Goal: Task Accomplishment & Management: Manage account settings

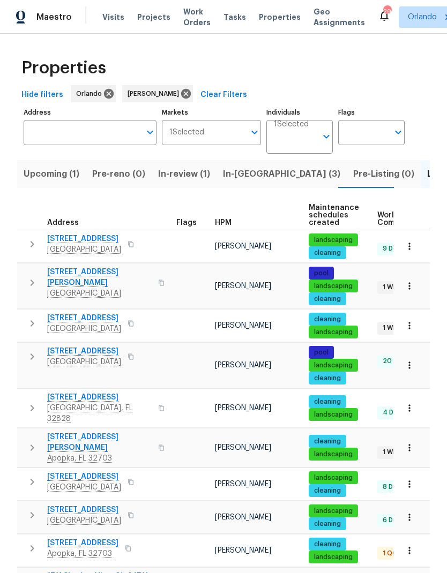
click at [100, 317] on span "[STREET_ADDRESS]" at bounding box center [84, 318] width 74 height 11
click at [234, 175] on span "In-reno (3)" at bounding box center [281, 174] width 117 height 15
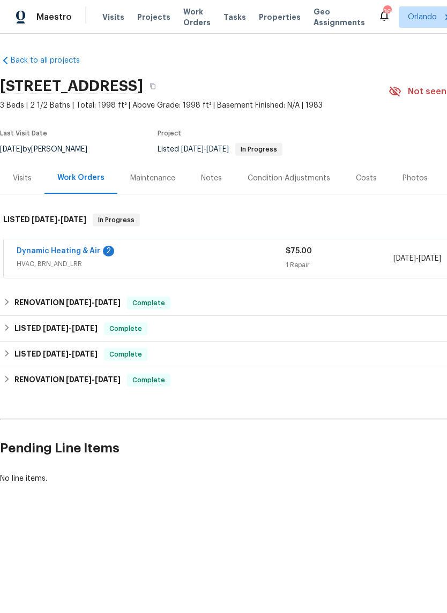
click at [79, 254] on link "Dynamic Heating & Air" at bounding box center [59, 250] width 84 height 7
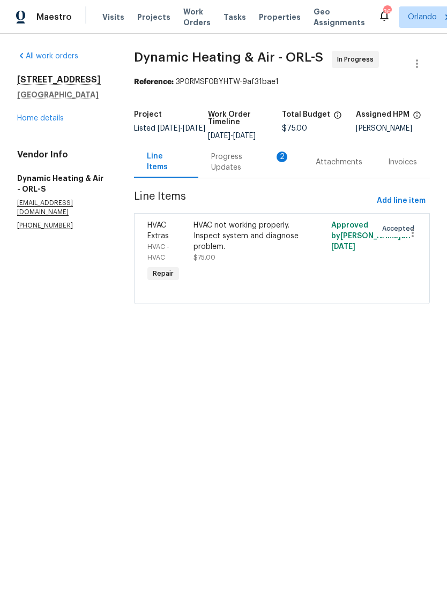
click at [56, 122] on link "Home details" at bounding box center [40, 118] width 47 height 7
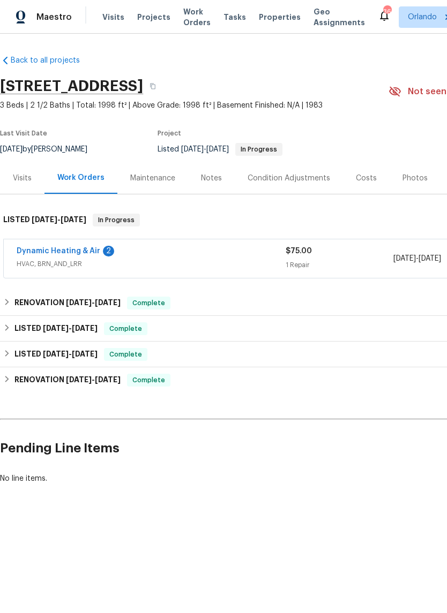
click at [85, 248] on link "Dynamic Heating & Air" at bounding box center [59, 250] width 84 height 7
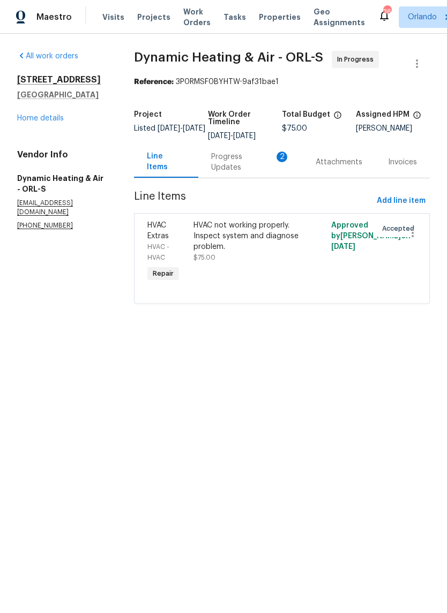
click at [268, 167] on div "Progress Updates 2" at bounding box center [250, 162] width 79 height 21
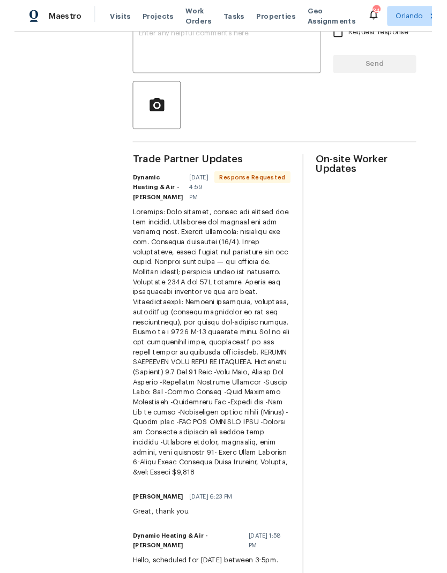
scroll to position [206, 0]
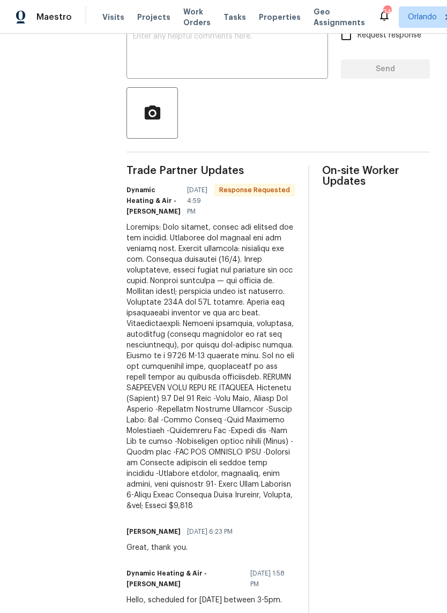
click at [254, 55] on textarea at bounding box center [227, 51] width 189 height 37
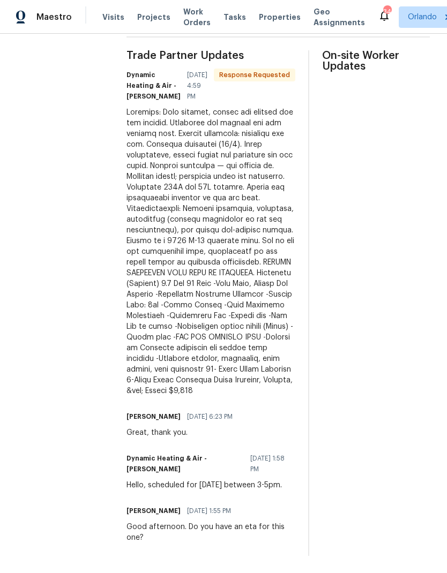
scroll to position [321, 0]
click at [163, 308] on div at bounding box center [210, 251] width 169 height 289
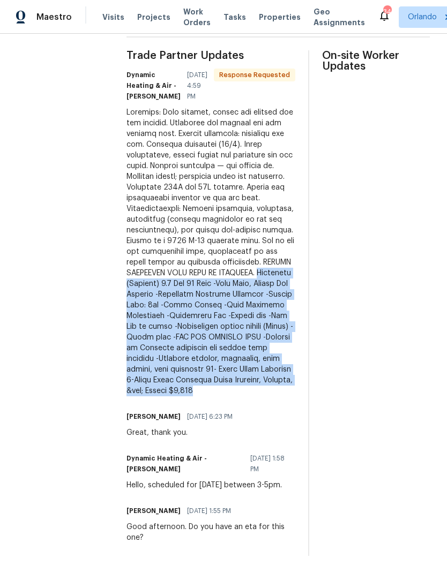
copy div "Grandaire (Carrier) 4.0 Ton 15 Seer -Heat Pump, Inside Air Handler -Reconnect E…"
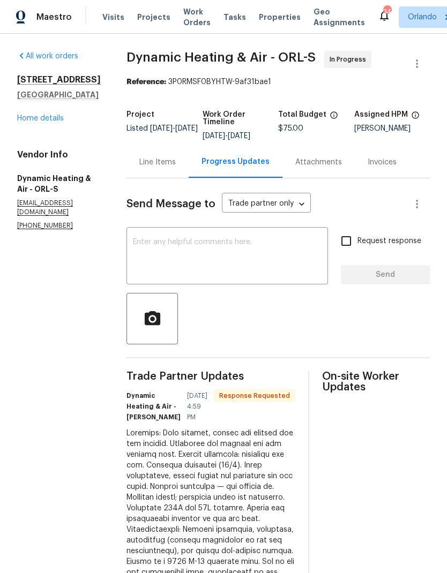
scroll to position [0, 0]
click at [167, 157] on div "Line Items" at bounding box center [157, 162] width 36 height 11
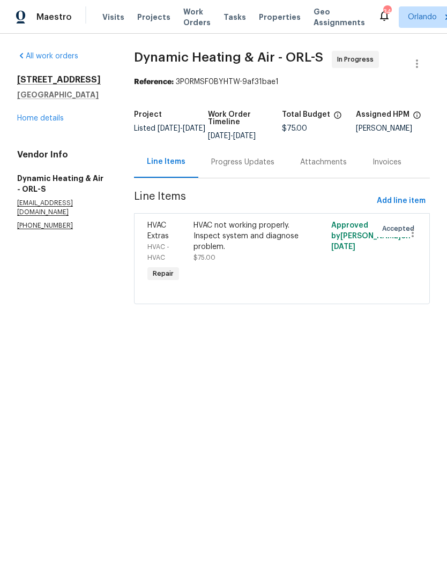
click at [274, 217] on div "HVAC not working properly. Inspect system and diagnose problem. $75.00" at bounding box center [247, 252] width 115 height 71
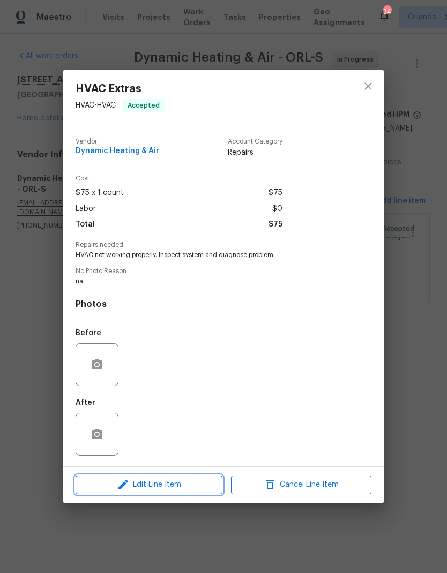
click at [204, 486] on span "Edit Line Item" at bounding box center [149, 484] width 140 height 13
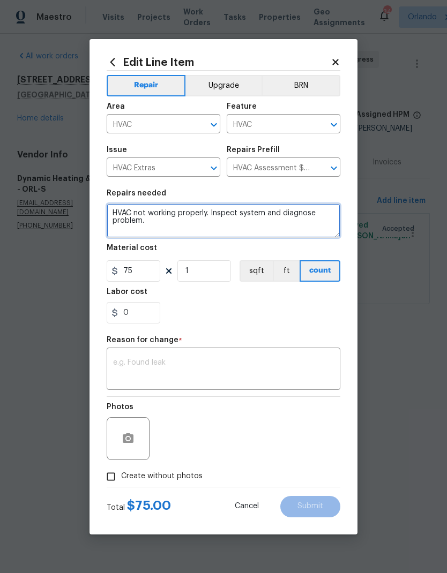
click at [126, 212] on textarea "HVAC not working properly. Inspect system and diagnose problem." at bounding box center [224, 221] width 234 height 34
click at [127, 208] on textarea "HVAC not working properly. Inspect system and diagnose problem." at bounding box center [224, 221] width 234 height 34
click at [126, 208] on textarea "HVAC not working properly. Inspect system and diagnose problem." at bounding box center [224, 221] width 234 height 34
paste textarea "Grandaire (Carrier) 4.0 Ton 15 Seer -Heat Pump, Inside Air Handler -Reconnect E…"
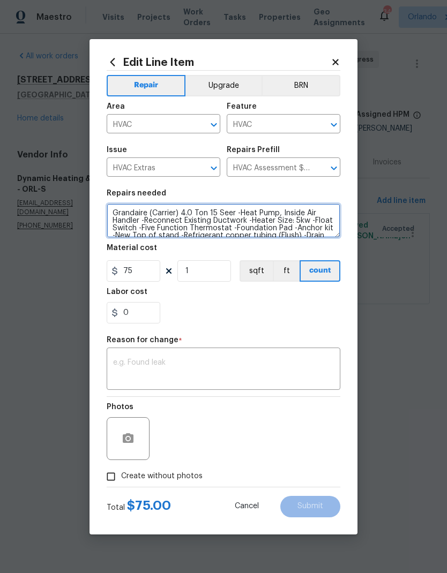
scroll to position [37, 0]
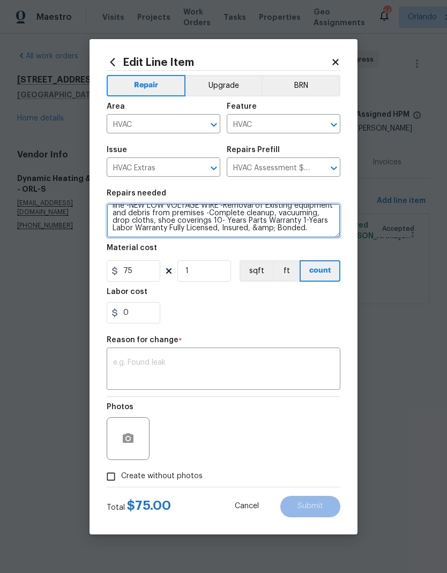
type textarea "Grandaire (Carrier) 4.0 Ton 15 Seer -Heat Pump, Inside Air Handler -Reconnect E…"
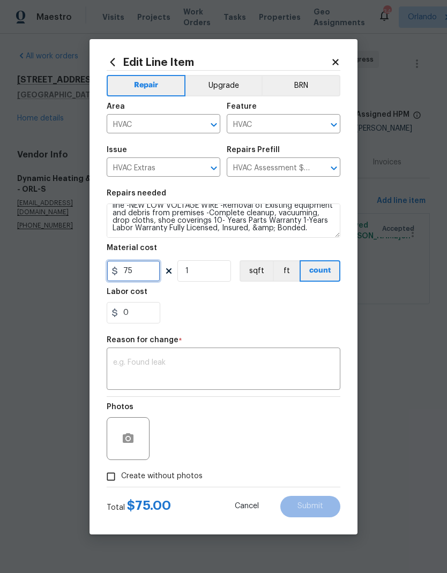
click at [149, 274] on input "75" at bounding box center [134, 270] width 54 height 21
type input "5600"
click at [296, 305] on section "Repairs needed Grandaire (Carrier) 4.0 Ton 15 Seer -Heat Pump, Inside Air Handl…" at bounding box center [224, 256] width 234 height 147
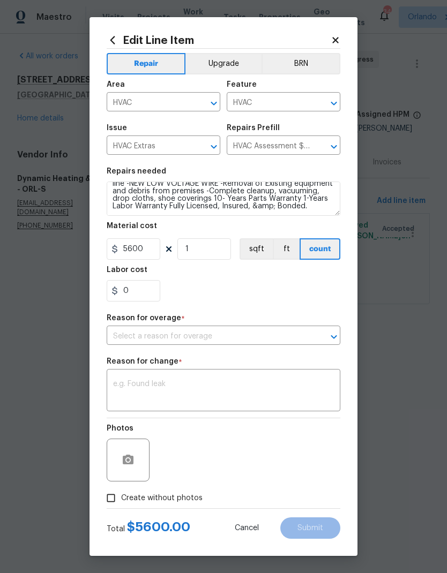
click at [254, 331] on input "text" at bounding box center [209, 336] width 204 height 17
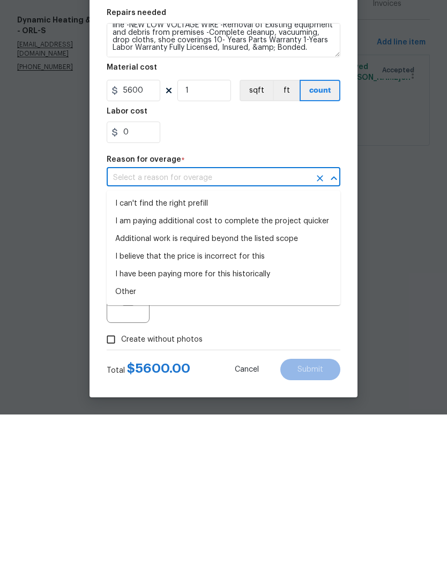
click at [321, 280] on div "0" at bounding box center [224, 290] width 234 height 21
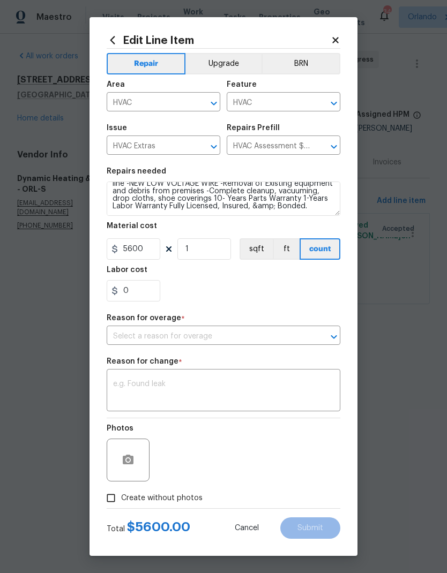
click at [240, 333] on input "text" at bounding box center [209, 336] width 204 height 17
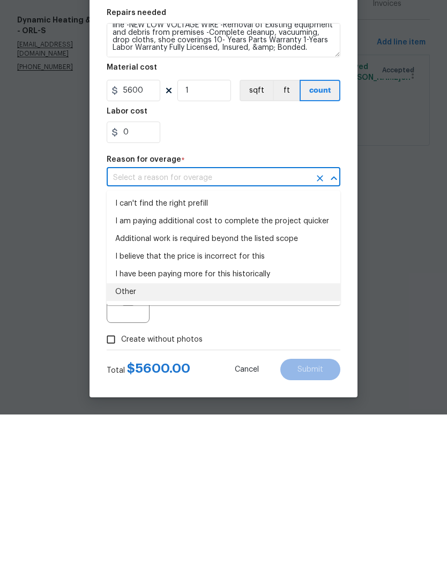
click at [174, 442] on li "Other" at bounding box center [224, 451] width 234 height 18
type input "Other"
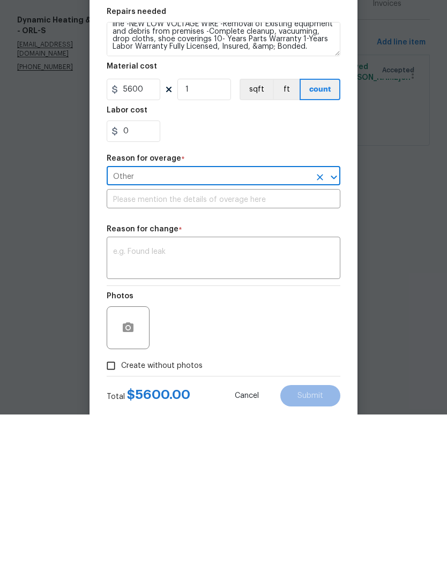
click at [320, 330] on icon "Clear" at bounding box center [319, 335] width 11 height 11
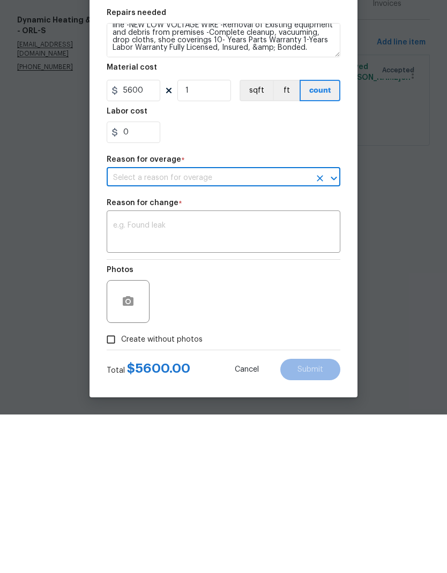
click at [288, 328] on input "text" at bounding box center [209, 336] width 204 height 17
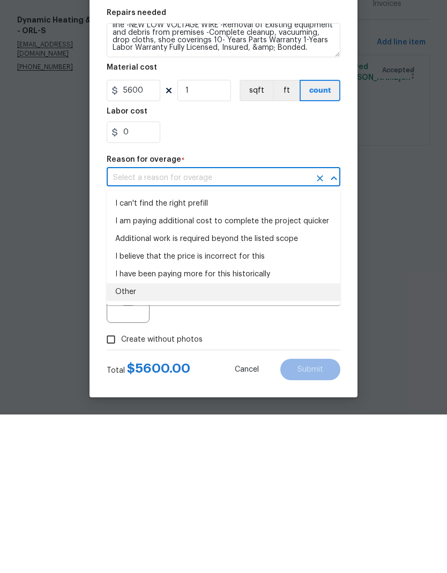
click at [211, 353] on li "I can't find the right prefill" at bounding box center [224, 362] width 234 height 18
type input "I can't find the right prefill"
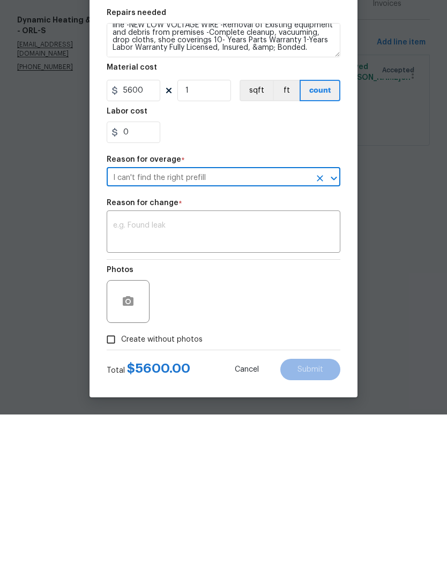
click at [230, 380] on textarea at bounding box center [223, 391] width 221 height 22
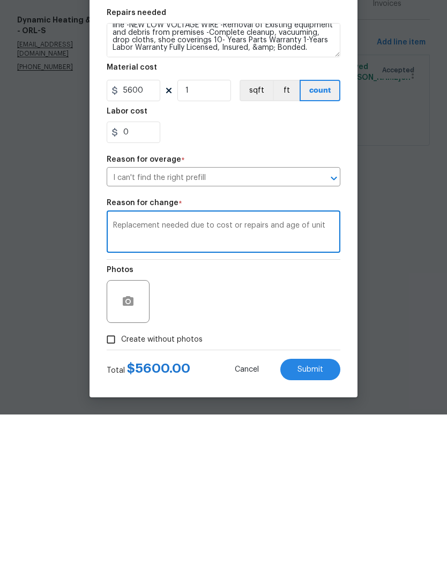
type textarea "Replacement needed due to cost or repairs and age of unit"
click at [198, 488] on label "Create without photos" at bounding box center [152, 498] width 102 height 20
click at [121, 488] on input "Create without photos" at bounding box center [111, 498] width 20 height 20
checkbox input "true"
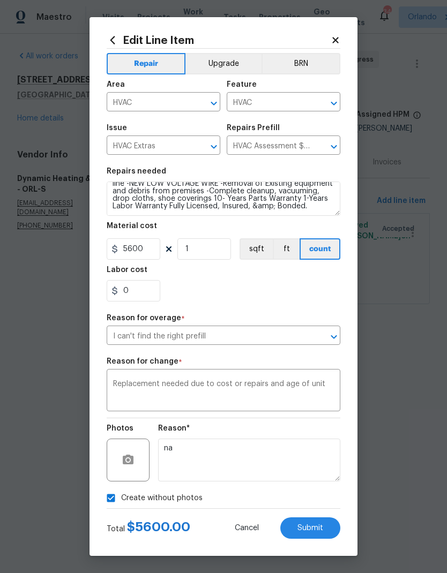
click at [320, 522] on button "Submit" at bounding box center [310, 527] width 60 height 21
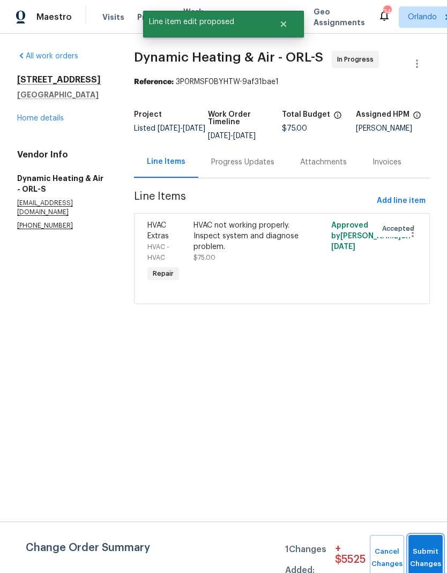
click at [427, 553] on button "Submit Changes" at bounding box center [425, 558] width 34 height 46
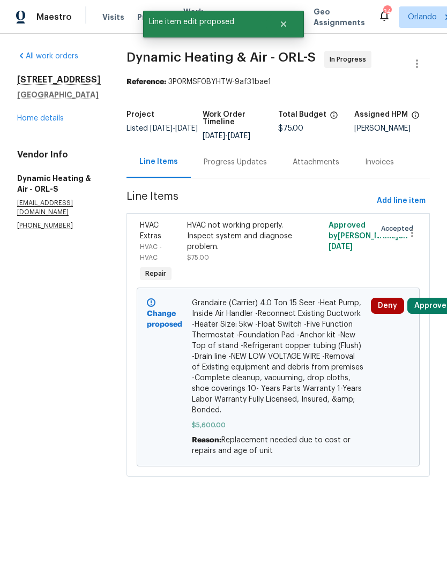
click at [439, 303] on button "Approve" at bounding box center [430, 306] width 46 height 16
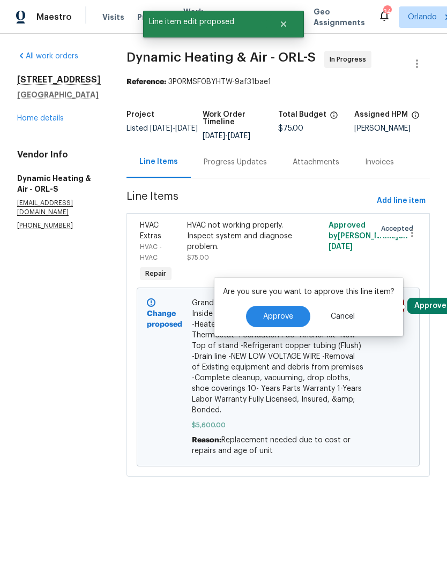
click at [288, 318] on span "Approve" at bounding box center [278, 317] width 30 height 8
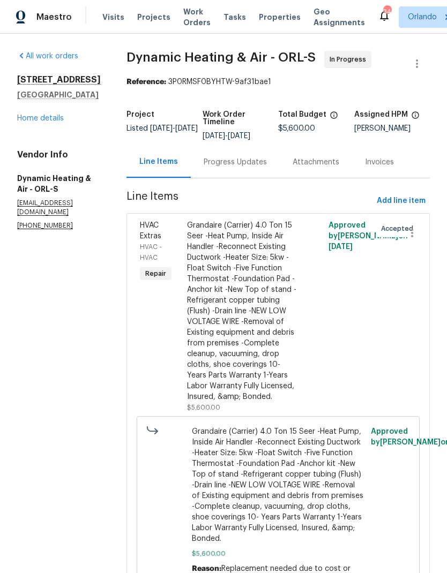
click at [255, 163] on div "Progress Updates" at bounding box center [235, 162] width 63 height 11
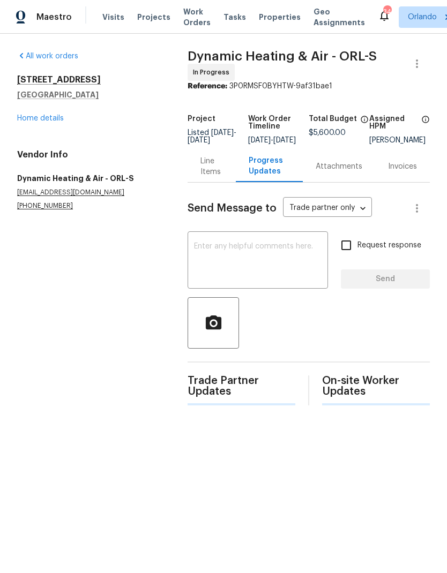
click at [251, 262] on textarea at bounding box center [257, 261] width 127 height 37
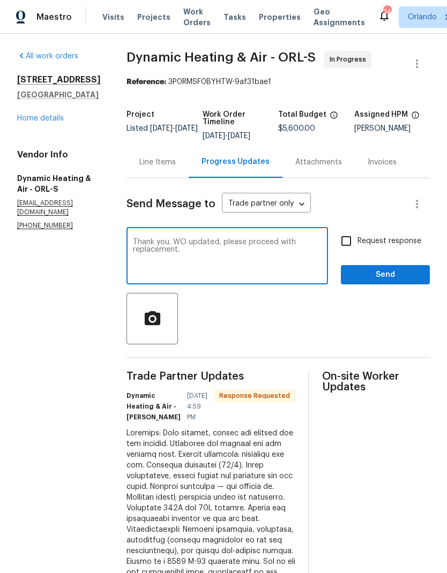
type textarea "Thank you. WO updated, please proceed with replacement."
click at [345, 325] on div at bounding box center [277, 318] width 303 height 51
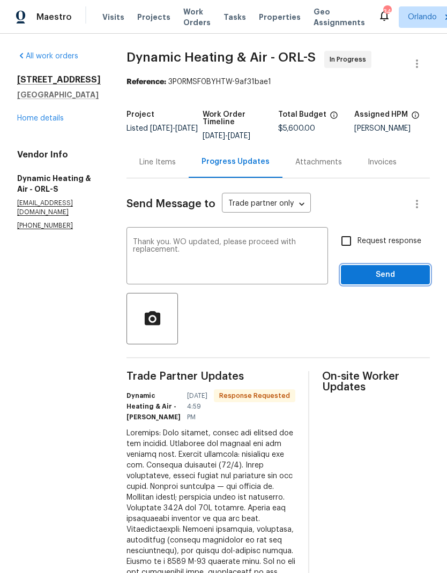
click at [394, 270] on span "Send" at bounding box center [385, 274] width 72 height 13
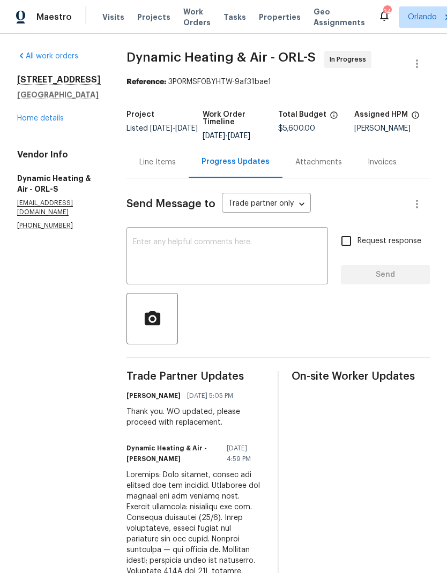
click at [175, 168] on div "Line Items" at bounding box center [157, 162] width 62 height 32
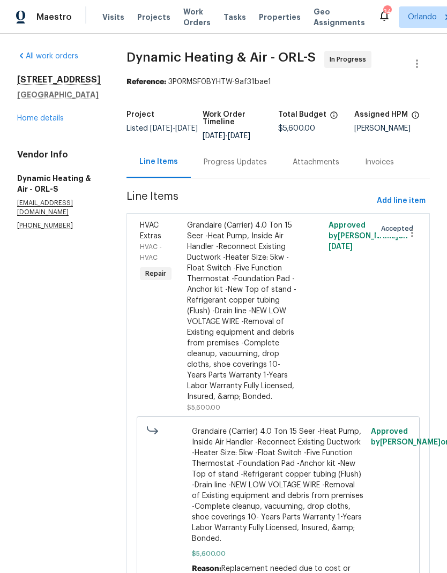
click at [258, 163] on div "Progress Updates" at bounding box center [235, 162] width 63 height 11
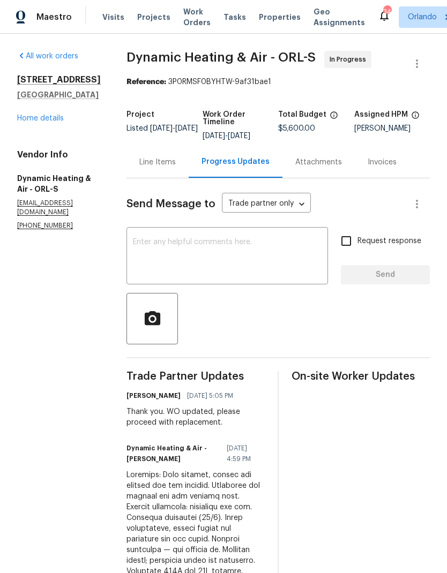
click at [56, 118] on link "Home details" at bounding box center [40, 118] width 47 height 7
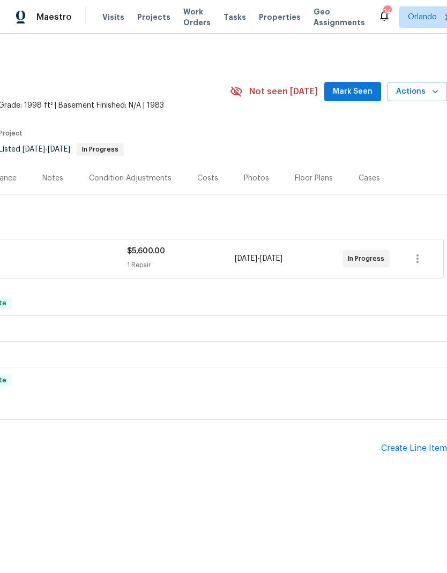
scroll to position [0, 159]
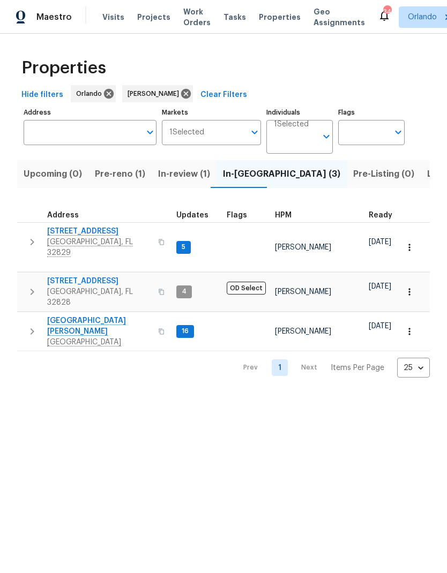
click at [100, 228] on span "[STREET_ADDRESS]" at bounding box center [99, 231] width 104 height 11
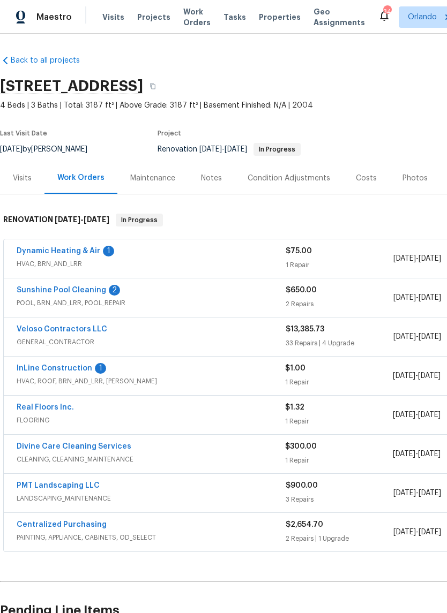
click at [81, 250] on link "Dynamic Heating & Air" at bounding box center [59, 250] width 84 height 7
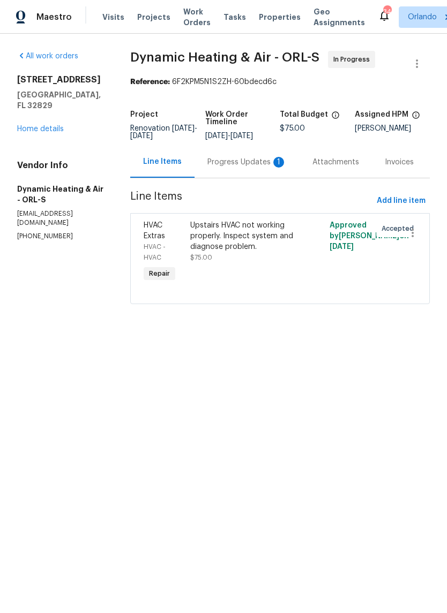
click at [264, 161] on div "Progress Updates 1" at bounding box center [246, 162] width 79 height 11
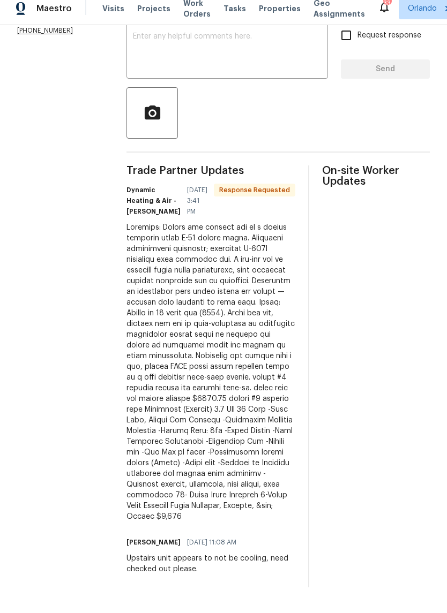
scroll to position [26, 0]
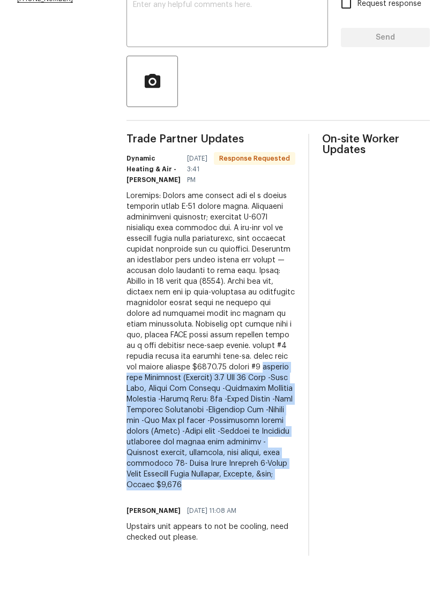
copy div "replace unit Grandaire (Carrier) 2.0 Ton 15 Seer -Heat Pump, Inside Air Handler…"
click at [266, 485] on div at bounding box center [210, 381] width 169 height 300
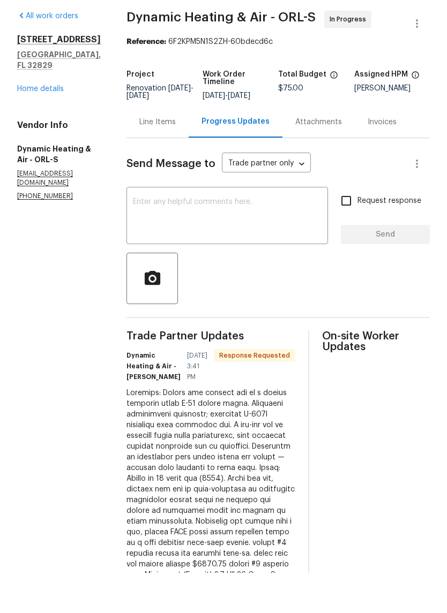
scroll to position [0, 0]
click at [172, 157] on div "Line Items" at bounding box center [157, 162] width 36 height 11
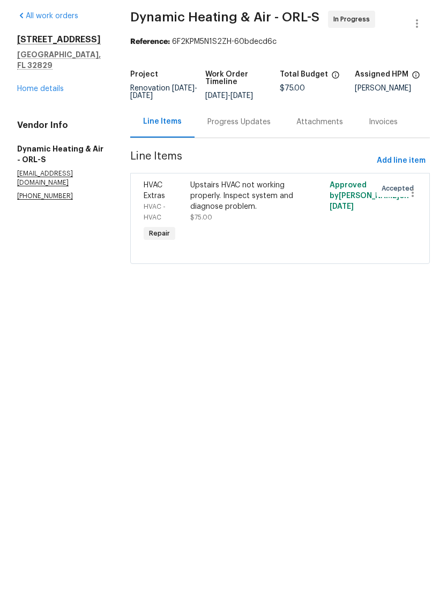
click at [269, 220] on div "Upstairs HVAC not working properly. Inspect system and diagnose problem." at bounding box center [245, 236] width 110 height 32
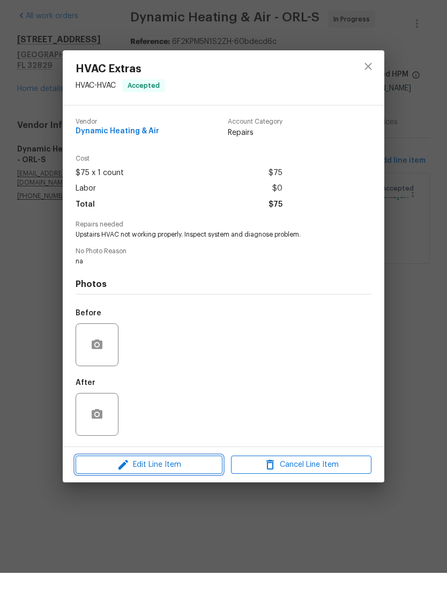
click at [195, 499] on span "Edit Line Item" at bounding box center [149, 505] width 140 height 13
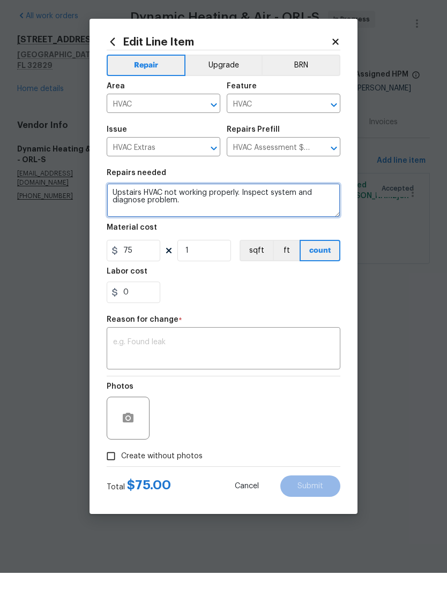
click at [125, 223] on textarea "Upstairs HVAC not working properly. Inspect system and diagnose problem." at bounding box center [224, 240] width 234 height 34
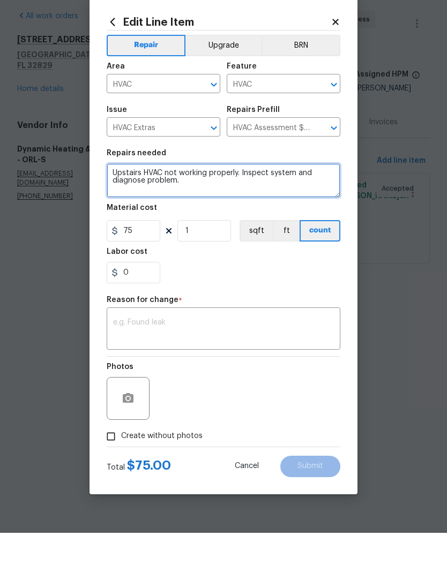
click at [136, 204] on textarea "Upstairs HVAC not working properly. Inspect system and diagnose problem." at bounding box center [224, 221] width 234 height 34
click at [130, 204] on textarea "Upstairs HVAC not working properly. Inspect system and diagnose problem." at bounding box center [224, 221] width 234 height 34
paste textarea "replace unit Grandaire (Carrier) 2.0 Ton 15 Seer -Heat Pump, Inside Air Handler…"
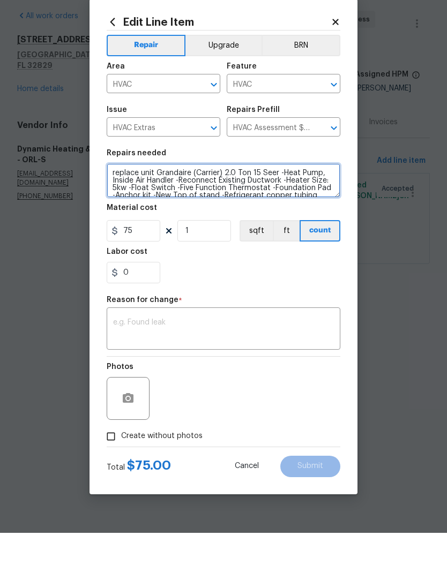
scroll to position [37, 0]
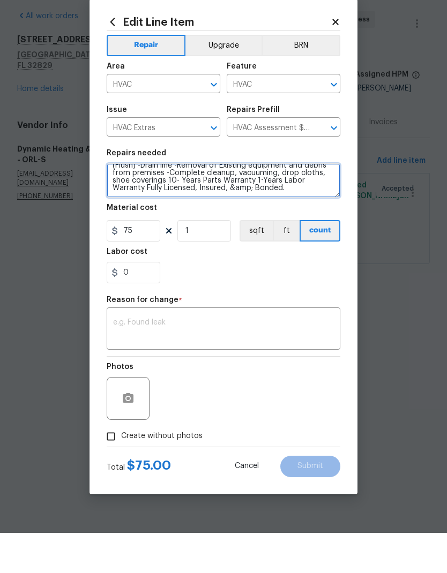
type textarea "replace unit Grandaire (Carrier) 2.0 Ton 15 Seer -Heat Pump, Inside Air Handler…"
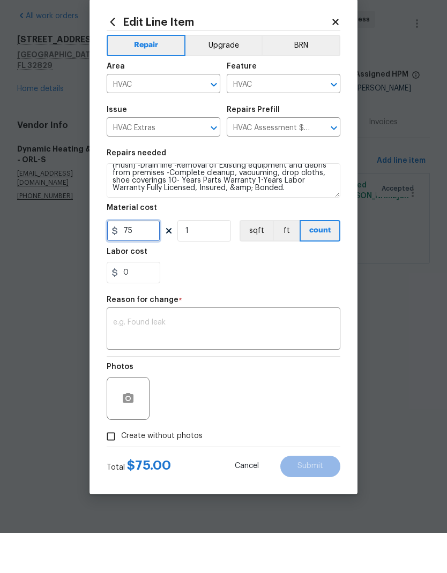
click at [147, 260] on input "75" at bounding box center [134, 270] width 54 height 21
type input "4800"
click at [257, 336] on figure "Reason for change * x ​" at bounding box center [224, 363] width 234 height 54
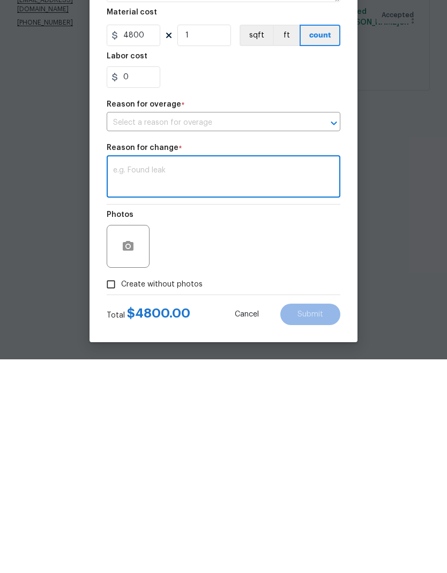
click at [251, 328] on input "text" at bounding box center [209, 336] width 204 height 17
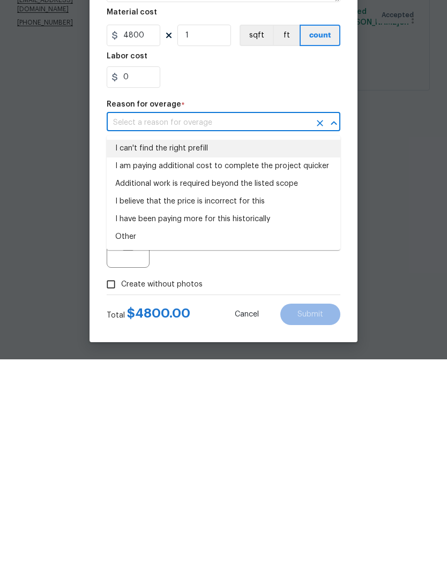
click at [208, 353] on li "I can't find the right prefill" at bounding box center [224, 362] width 234 height 18
type input "I can't find the right prefill"
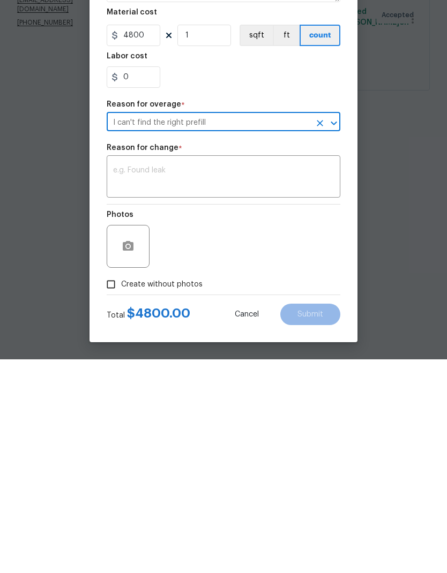
click at [213, 380] on textarea at bounding box center [223, 391] width 221 height 22
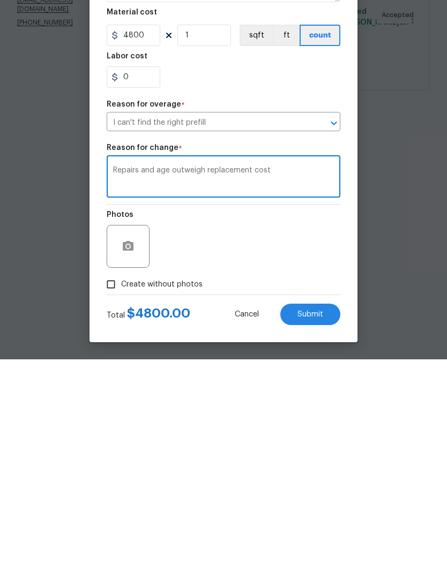
type textarea "Repairs and age outweigh replacement cost"
click at [121, 488] on input "Create without photos" at bounding box center [111, 498] width 20 height 20
checkbox input "true"
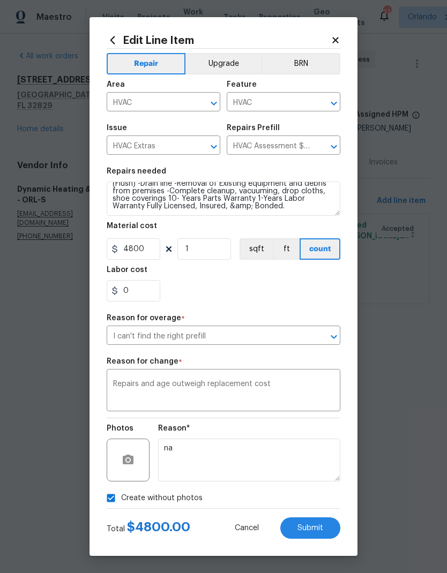
click at [323, 529] on button "Submit" at bounding box center [310, 527] width 60 height 21
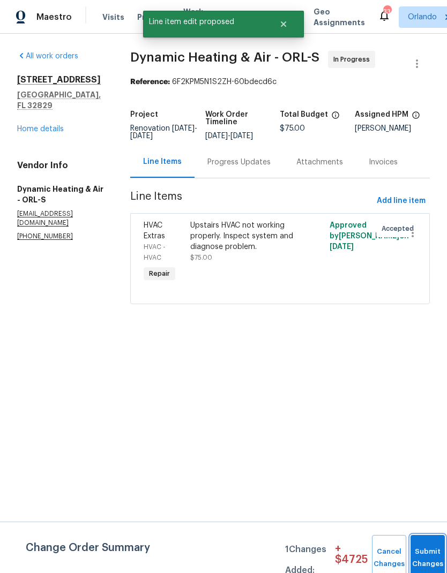
click at [426, 550] on button "Submit Changes" at bounding box center [427, 558] width 34 height 46
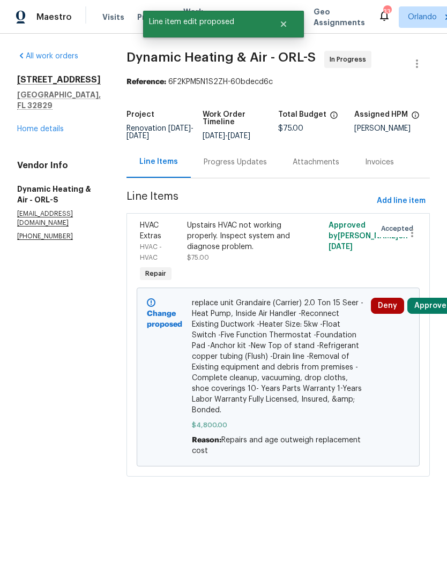
click at [439, 307] on button "Approve" at bounding box center [430, 306] width 46 height 16
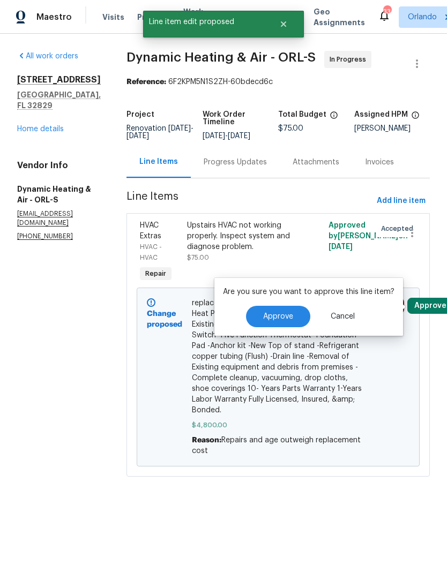
click at [280, 314] on span "Approve" at bounding box center [278, 317] width 30 height 8
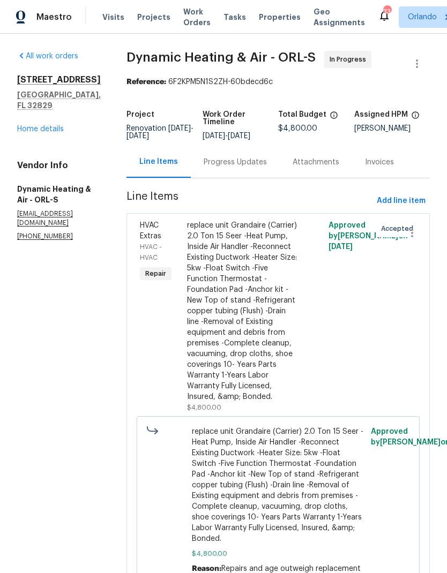
click at [263, 165] on div "Progress Updates" at bounding box center [235, 162] width 63 height 11
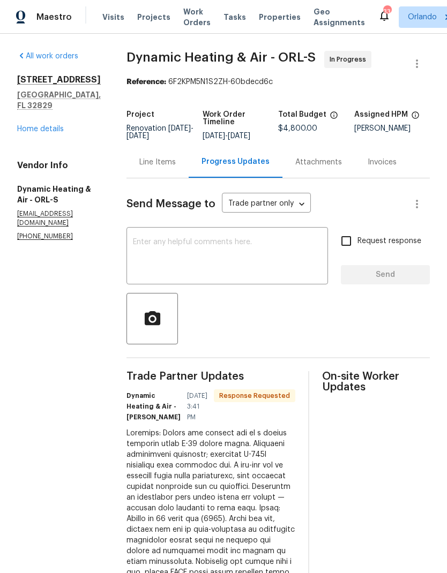
click at [255, 253] on textarea at bounding box center [227, 256] width 189 height 37
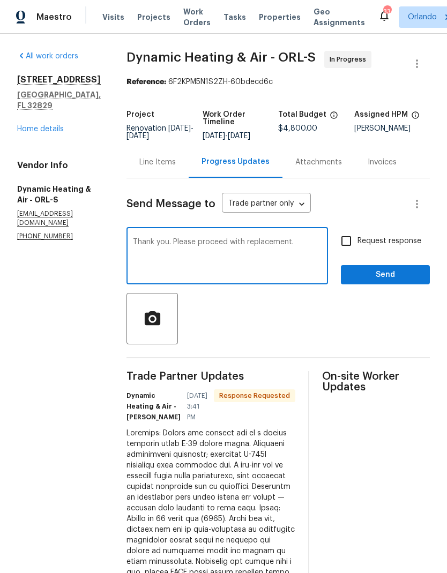
click at [177, 244] on textarea "Thank you. Please proceed with replacement." at bounding box center [227, 256] width 189 height 37
click at [320, 246] on textarea "Thank you. Please proceed with replacement." at bounding box center [227, 256] width 189 height 37
click at [177, 249] on textarea "Thank you. Please proceed with replacement option. WO updated." at bounding box center [227, 256] width 189 height 37
click at [185, 239] on textarea "Thank you. Please proceed with replacement option." at bounding box center [227, 256] width 189 height 37
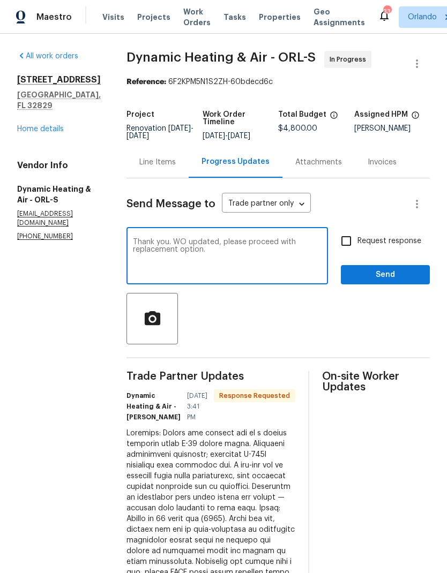
click at [288, 266] on textarea "Thank you. WO updated, please proceed with replacement option." at bounding box center [227, 256] width 189 height 37
type textarea "Thank you. WO updated, please proceed with replacement option."
click at [353, 241] on input "Request response" at bounding box center [346, 241] width 22 height 22
checkbox input "true"
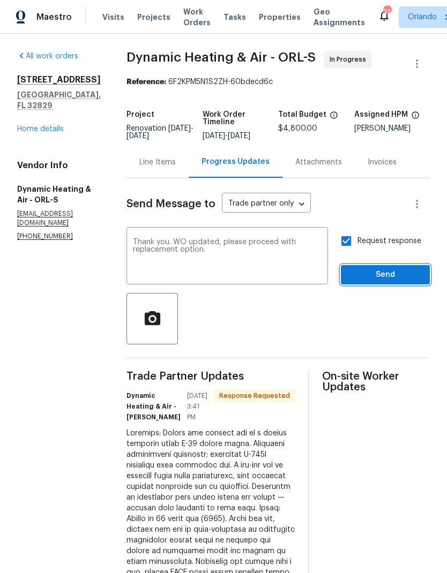
click at [399, 273] on span "Send" at bounding box center [385, 274] width 72 height 13
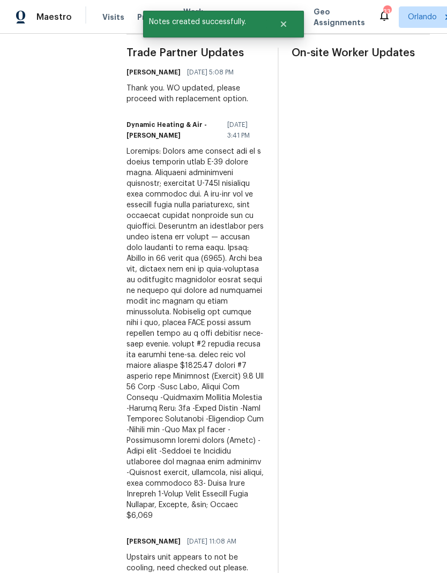
scroll to position [322, 0]
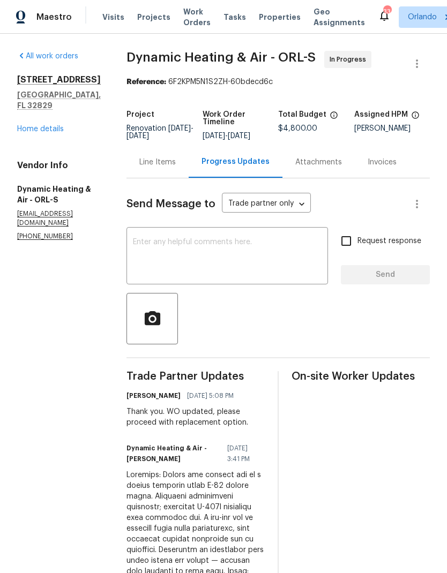
click at [36, 127] on link "Home details" at bounding box center [40, 128] width 47 height 7
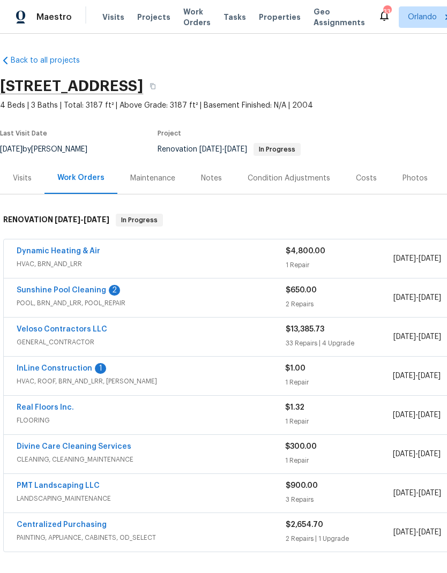
click at [51, 287] on link "Sunshine Pool Cleaning" at bounding box center [61, 290] width 89 height 7
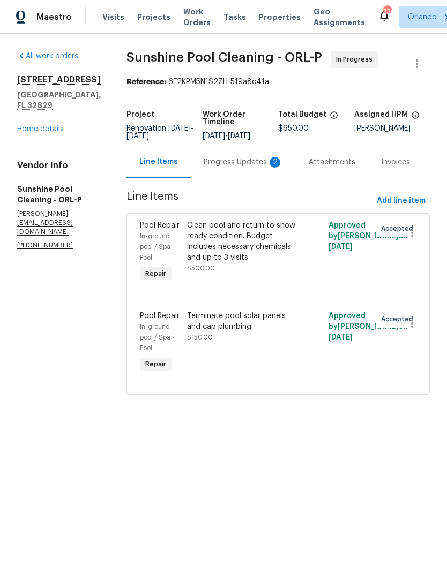
click at [272, 168] on div "Progress Updates 2" at bounding box center [243, 162] width 79 height 11
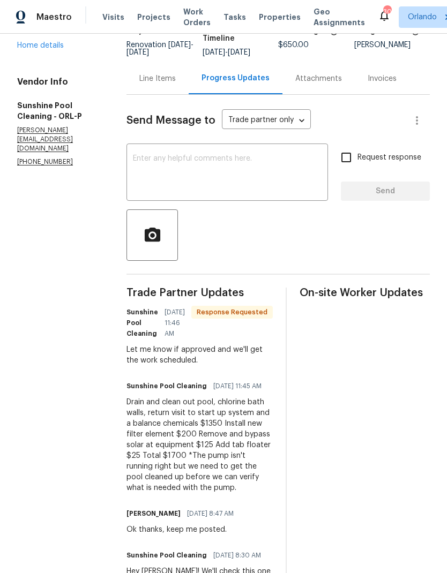
scroll to position [84, 0]
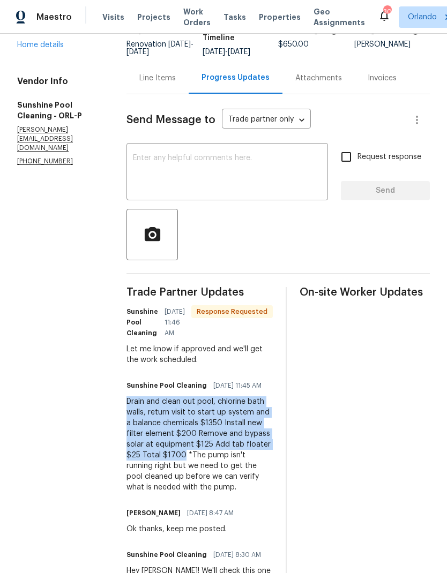
copy div "Drain and clean out pool, chlorine bath walls, return visit to start up system …"
click at [176, 81] on div "Line Items" at bounding box center [157, 78] width 36 height 11
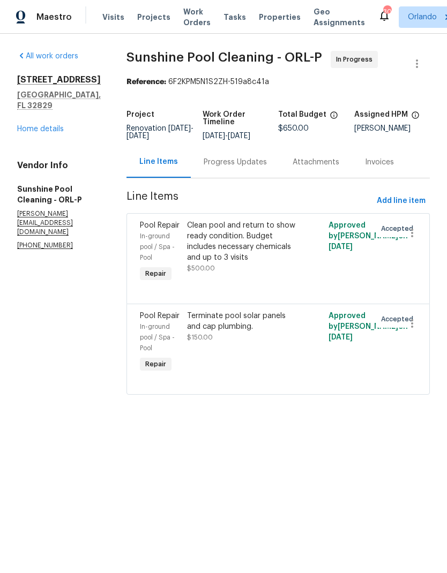
click at [273, 241] on div "Clean pool and return to show ready condition. Budget includes necessary chemic…" at bounding box center [242, 241] width 111 height 43
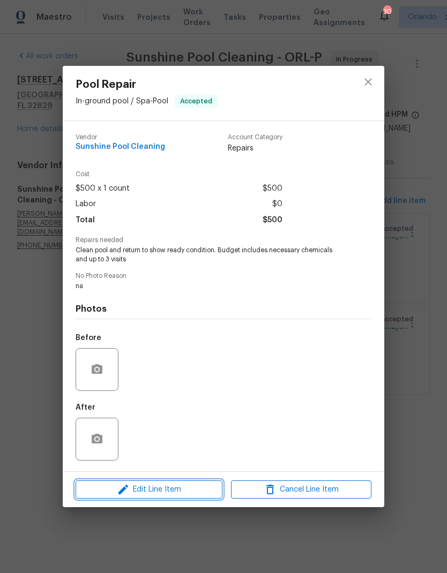
click at [187, 488] on span "Edit Line Item" at bounding box center [149, 489] width 140 height 13
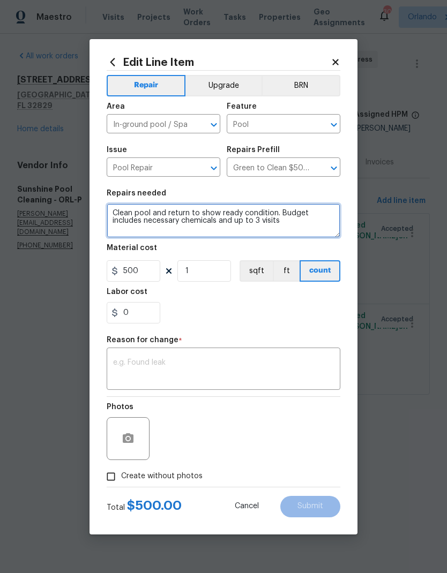
click at [124, 210] on textarea "Clean pool and return to show ready condition. Budget includes necessary chemic…" at bounding box center [224, 221] width 234 height 34
click at [122, 210] on textarea "Clean pool and return to show ready condition. Budget includes necessary chemic…" at bounding box center [224, 221] width 234 height 34
paste textarea "Drain and clean out pool, chlorine bath walls, return visit to start up system …"
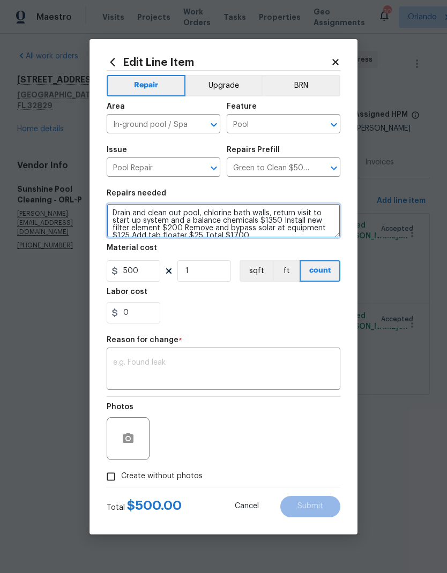
scroll to position [3, 0]
click at [295, 219] on textarea "Drain and clean out pool, chlorine bath walls, return visit to start up system …" at bounding box center [224, 221] width 234 height 34
type textarea "Drain and clean out pool, chlorine bath walls, return visit to start up system …"
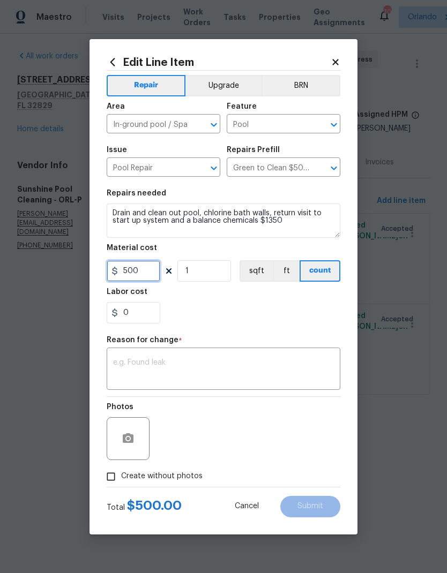
click at [145, 275] on input "500" at bounding box center [134, 270] width 54 height 21
type input "1350"
click at [290, 313] on div "0" at bounding box center [224, 312] width 234 height 21
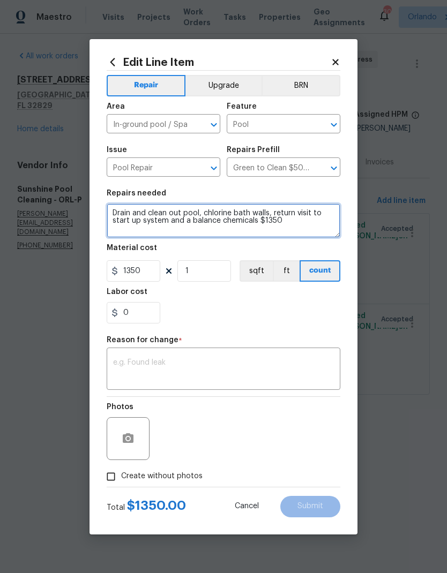
click at [298, 222] on textarea "Drain and clean out pool, chlorine bath walls, return visit to start up system …" at bounding box center [224, 221] width 234 height 34
type textarea "Drain and clean out pool, chlorine bath walls, return visit to start up system …"
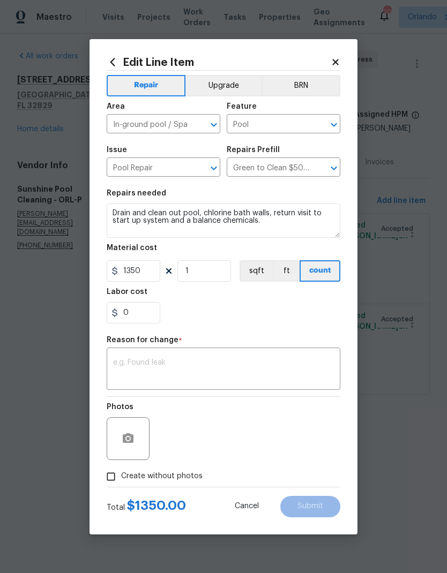
click at [282, 312] on div "0" at bounding box center [224, 312] width 234 height 21
click at [228, 363] on textarea at bounding box center [223, 370] width 221 height 22
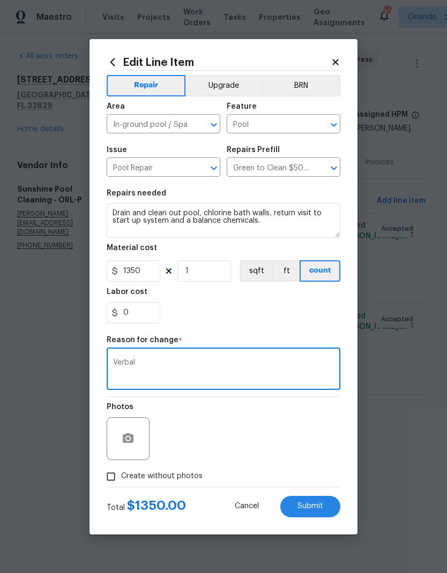
click at [310, 326] on section "Repairs needed Drain and clean out pool, chlorine bath walls, return visit to s…" at bounding box center [224, 256] width 234 height 147
click at [274, 363] on textarea "Verbal" at bounding box center [223, 370] width 221 height 22
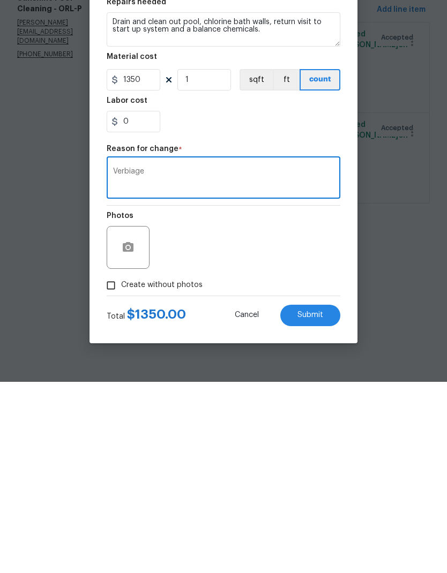
type textarea "Verbiage"
click at [185, 471] on span "Create without photos" at bounding box center [161, 476] width 81 height 11
click at [121, 467] on input "Create without photos" at bounding box center [111, 477] width 20 height 20
checkbox input "true"
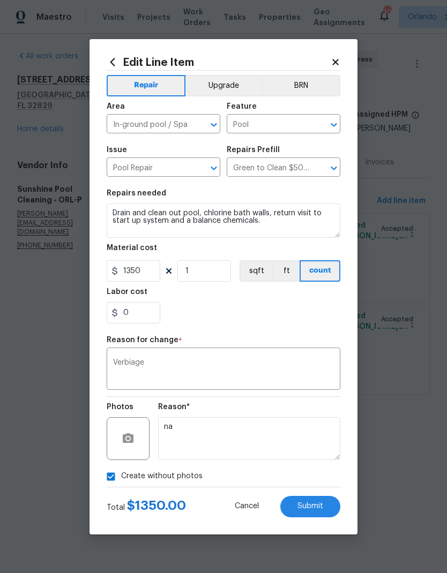
click at [324, 502] on button "Submit" at bounding box center [310, 506] width 60 height 21
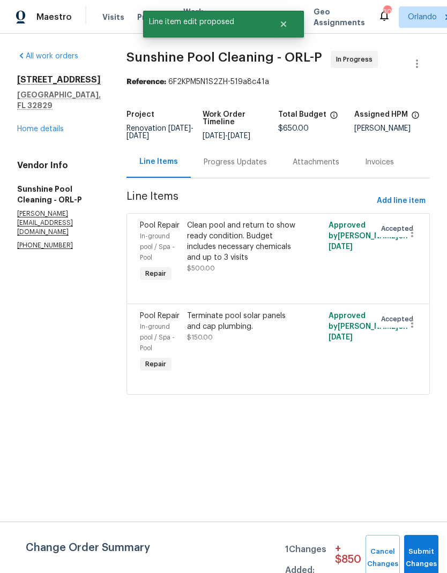
click at [298, 332] on div "Terminate pool solar panels and cap plumbing." at bounding box center [242, 321] width 111 height 21
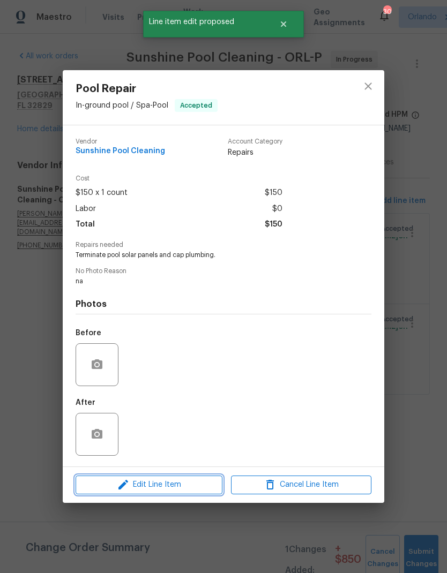
click at [191, 482] on span "Edit Line Item" at bounding box center [149, 484] width 140 height 13
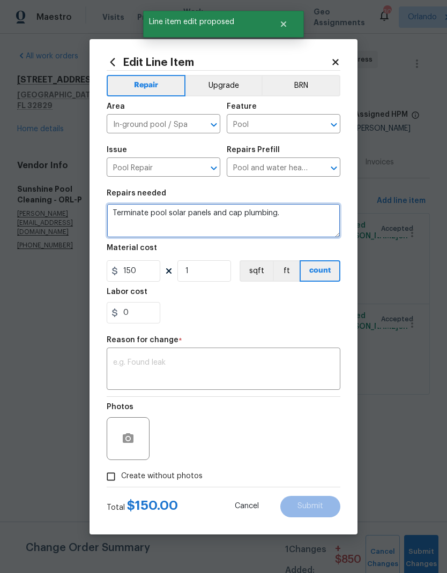
click at [126, 212] on textarea "Terminate pool solar panels and cap plumbing." at bounding box center [224, 221] width 234 height 34
click at [126, 211] on textarea "Terminate pool solar panels and cap plumbing." at bounding box center [224, 221] width 234 height 34
click at [119, 211] on textarea "Terminate pool solar panels and cap plumbing." at bounding box center [224, 221] width 234 height 34
click at [118, 211] on textarea "Terminate pool solar panels and cap plumbing." at bounding box center [224, 221] width 234 height 34
click at [117, 219] on textarea "Terminate pool solar panels and cap plumbing." at bounding box center [224, 221] width 234 height 34
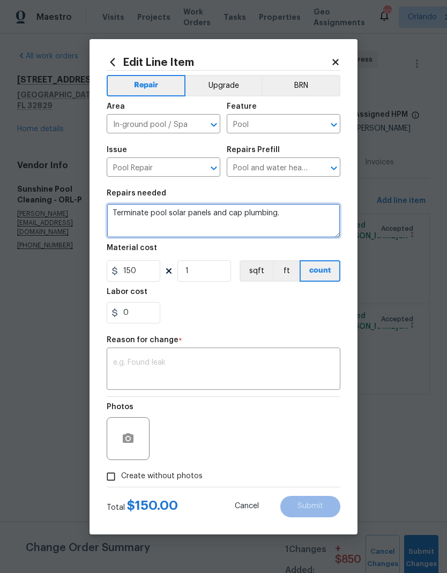
paste textarea "Install new filter element $200 Remove and bypass solar at equipment $125 Add t…"
type textarea "Install new filter element $200 Remove and bypass solar at equipment $125 Add t…"
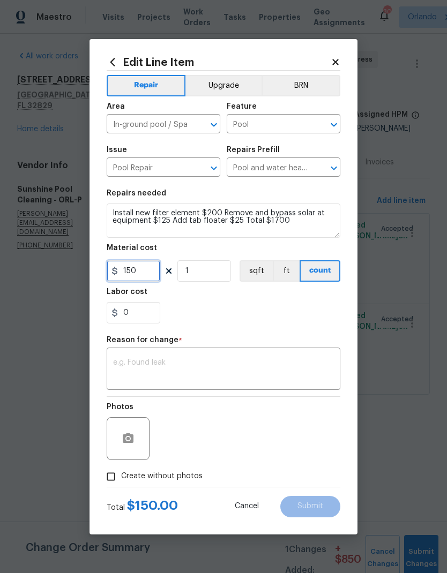
click at [149, 275] on input "150" at bounding box center [134, 270] width 54 height 21
type input "350"
click at [296, 227] on textarea "Install new filter element $200 Remove and bypass solar at equipment $125 Add t…" at bounding box center [224, 221] width 234 height 34
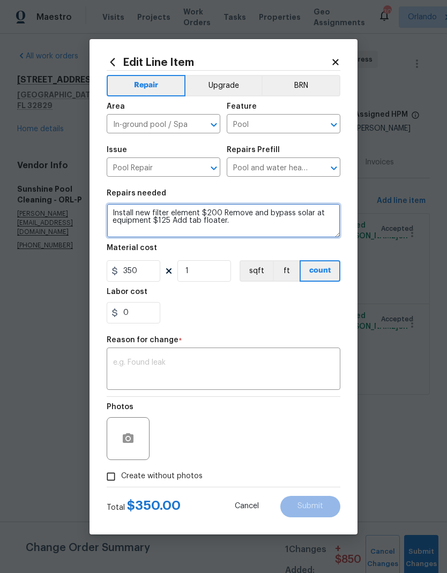
click at [227, 212] on textarea "Install new filter element $200 Remove and bypass solar at equipment $125 Add t…" at bounding box center [224, 221] width 234 height 34
click at [170, 221] on textarea "Install new filter element. Remove and bypass solar at equipment $125 Add tab f…" at bounding box center [224, 221] width 234 height 34
type textarea "Install new filter element. Remove and bypass solar at equipment. Add tab float…"
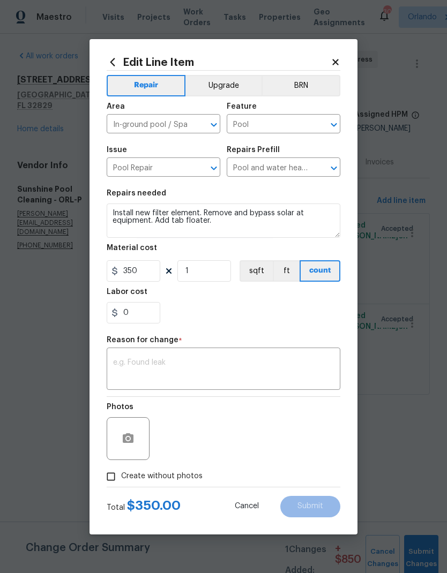
click at [266, 314] on div "0" at bounding box center [224, 312] width 234 height 21
click at [210, 364] on textarea at bounding box center [223, 370] width 221 height 22
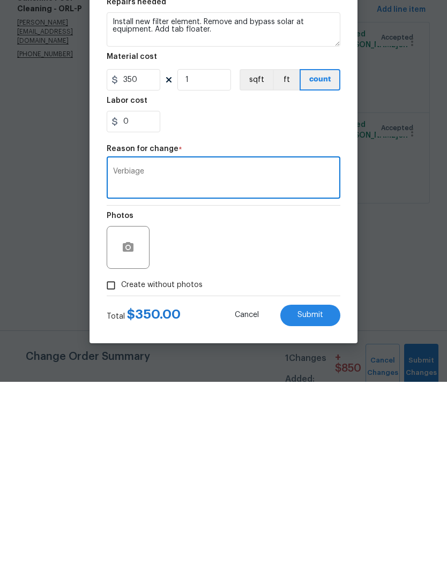
type textarea "Verbiage"
click at [183, 471] on span "Create without photos" at bounding box center [161, 476] width 81 height 11
click at [121, 467] on input "Create without photos" at bounding box center [111, 477] width 20 height 20
checkbox input "true"
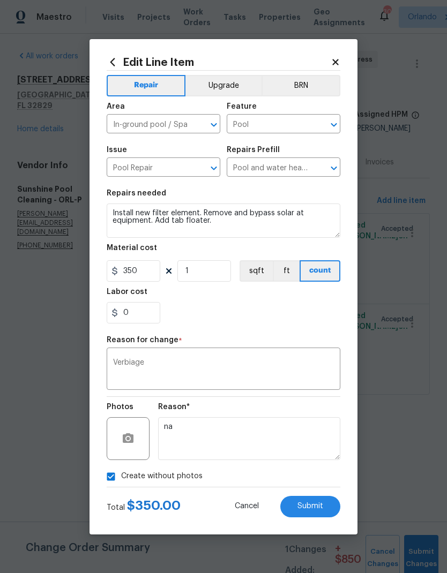
click at [320, 507] on span "Submit" at bounding box center [310, 506] width 26 height 8
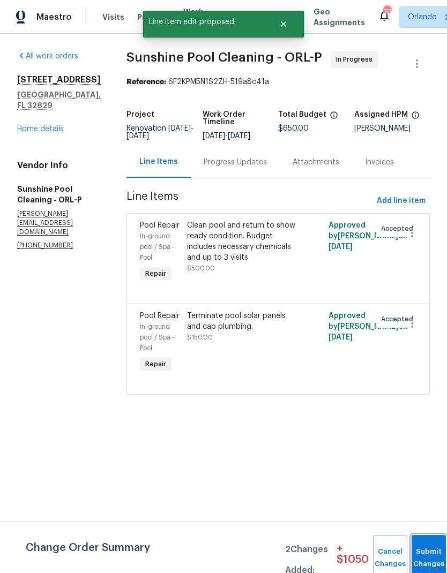
click at [428, 552] on button "Submit Changes" at bounding box center [428, 558] width 34 height 46
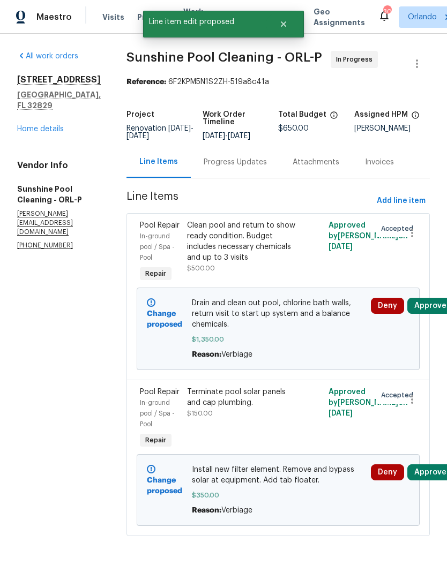
click at [439, 314] on button "Approve" at bounding box center [430, 306] width 46 height 16
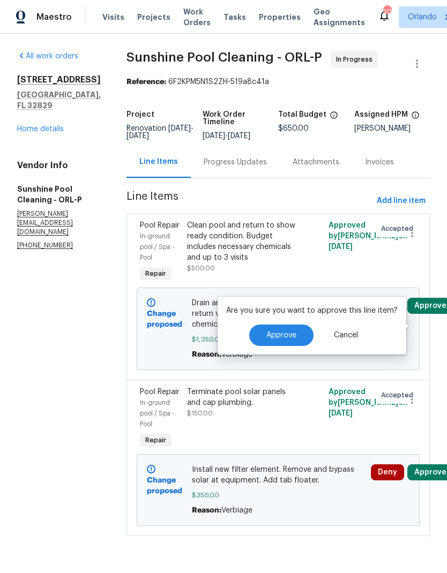
click at [288, 335] on span "Approve" at bounding box center [281, 336] width 30 height 8
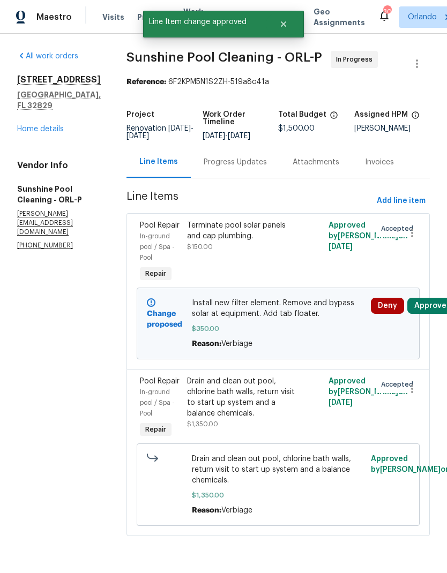
click at [440, 314] on button "Approve" at bounding box center [430, 306] width 46 height 16
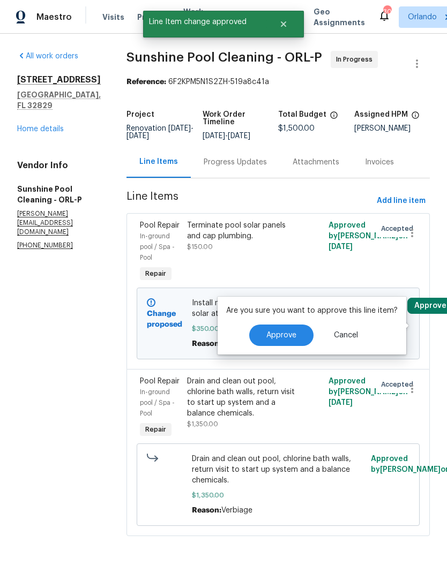
click at [279, 336] on span "Approve" at bounding box center [281, 336] width 30 height 8
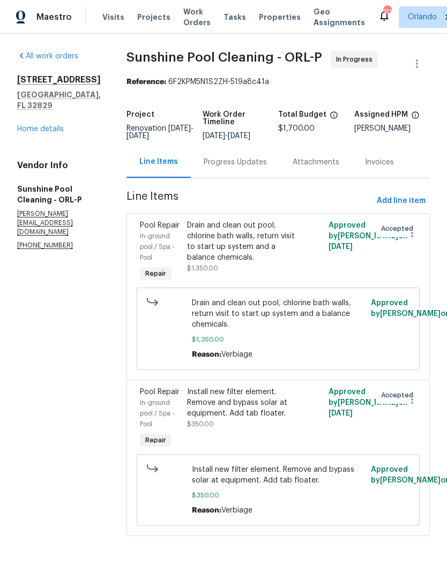
scroll to position [26, 0]
click at [267, 157] on div "Progress Updates" at bounding box center [235, 162] width 63 height 11
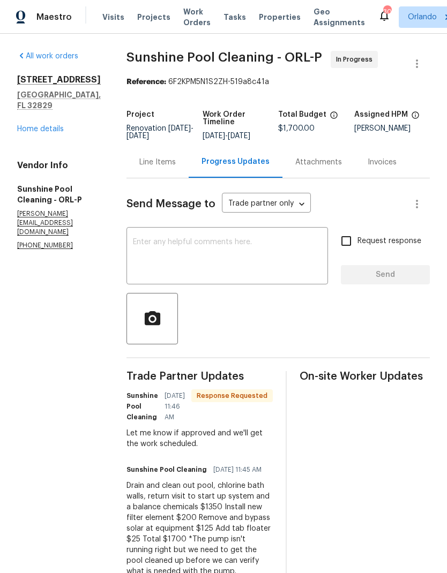
click at [238, 252] on textarea at bounding box center [227, 256] width 189 height 37
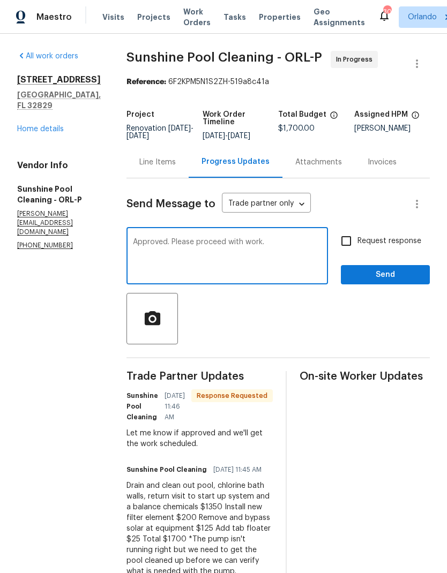
type textarea "Approved. Please proceed with work."
click at [352, 249] on input "Request response" at bounding box center [346, 241] width 22 height 22
checkbox input "true"
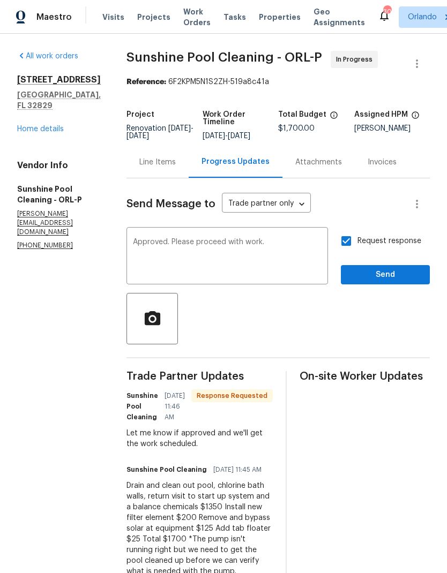
click at [391, 277] on span "Send" at bounding box center [385, 274] width 72 height 13
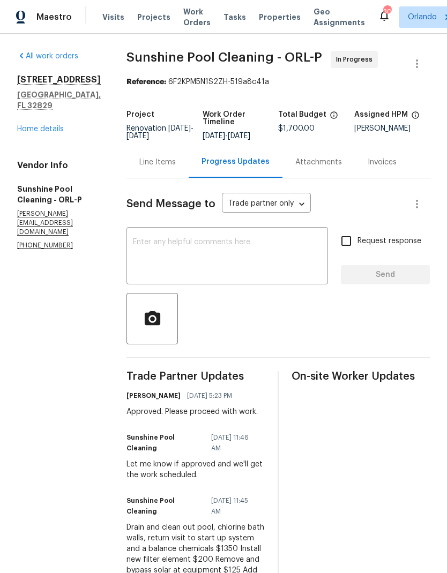
click at [176, 168] on div "Line Items" at bounding box center [157, 162] width 36 height 11
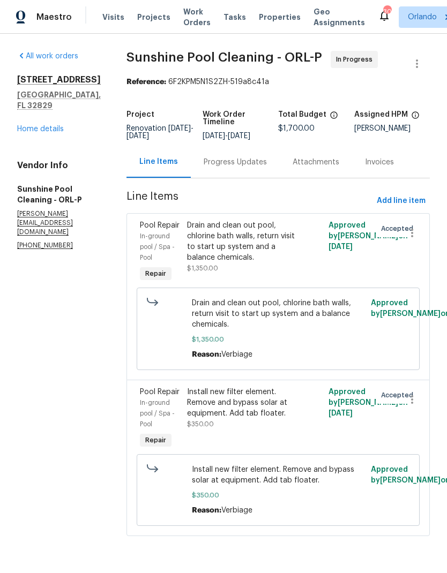
click at [267, 168] on div "Progress Updates" at bounding box center [235, 162] width 63 height 11
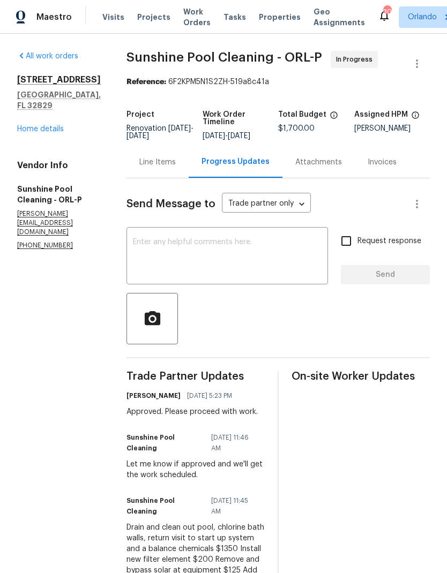
click at [176, 167] on div "Line Items" at bounding box center [157, 162] width 36 height 11
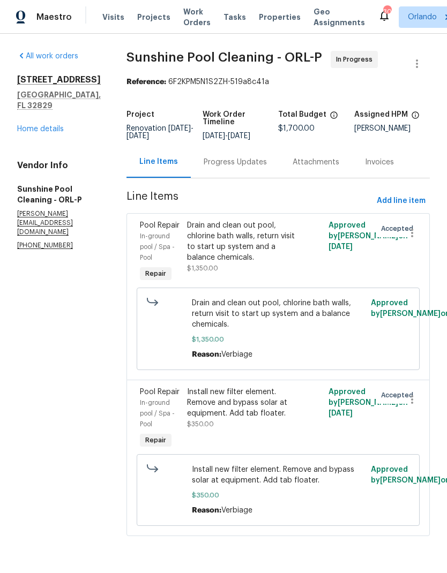
scroll to position [26, 0]
click at [54, 125] on link "Home details" at bounding box center [40, 128] width 47 height 7
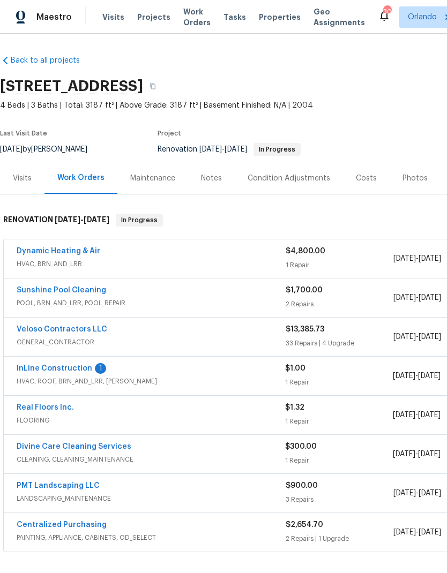
click at [78, 370] on link "InLine Construction" at bounding box center [55, 368] width 76 height 7
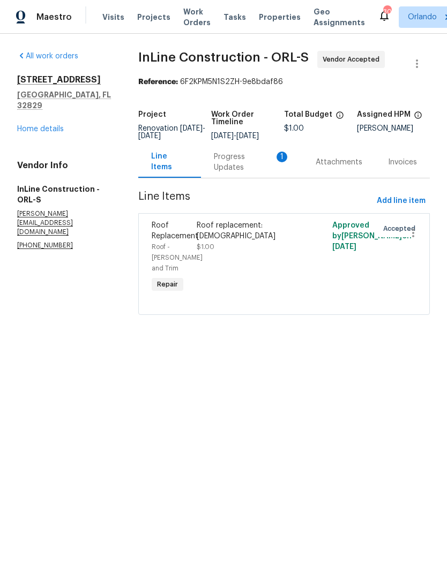
click at [263, 172] on div "Progress Updates 1" at bounding box center [252, 162] width 76 height 21
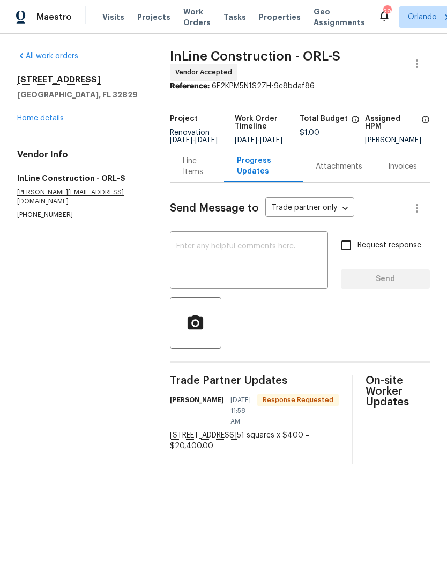
click at [184, 174] on div "Line Items" at bounding box center [197, 166] width 28 height 21
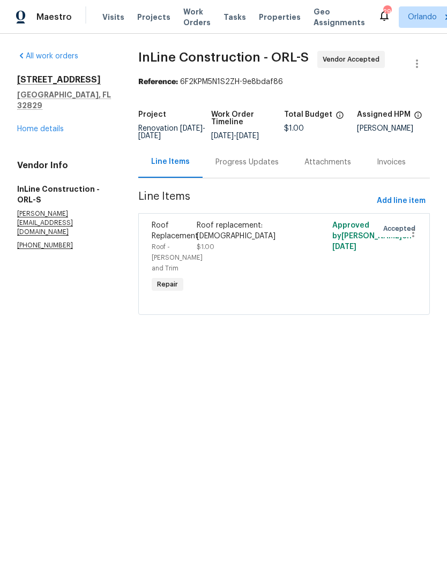
click at [267, 241] on div "Roof replacement: 15+ years old" at bounding box center [250, 230] width 107 height 21
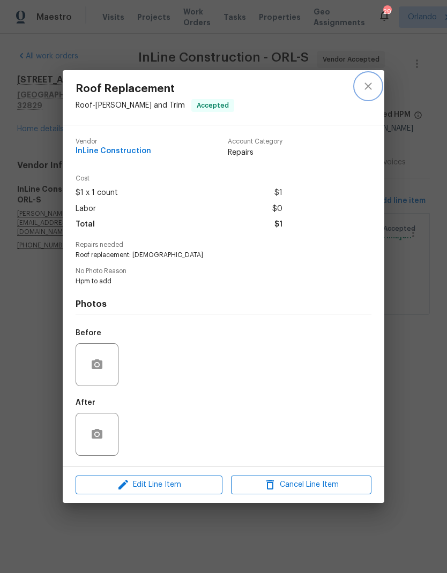
click at [373, 88] on icon "close" at bounding box center [368, 86] width 13 height 13
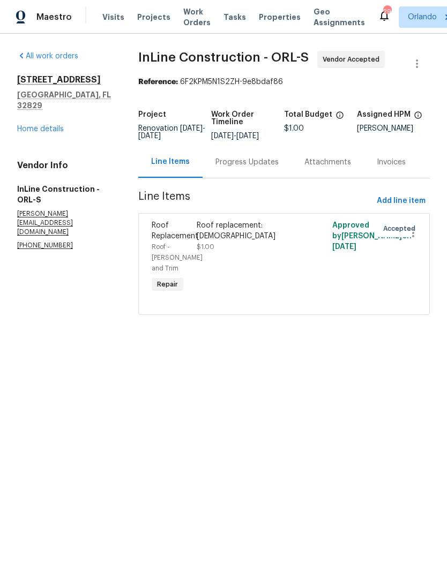
click at [253, 168] on div "Progress Updates" at bounding box center [246, 162] width 63 height 11
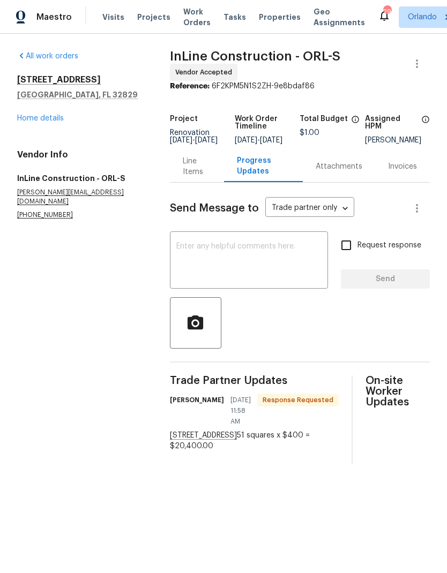
click at [183, 169] on div "Line Items" at bounding box center [197, 166] width 28 height 21
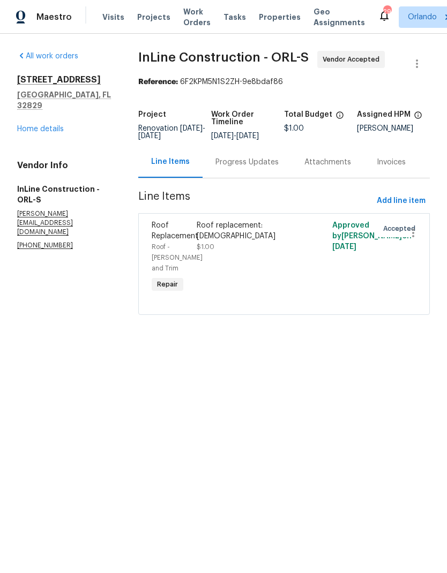
click at [243, 233] on div "Roof replacement: 15+ years old" at bounding box center [250, 230] width 107 height 21
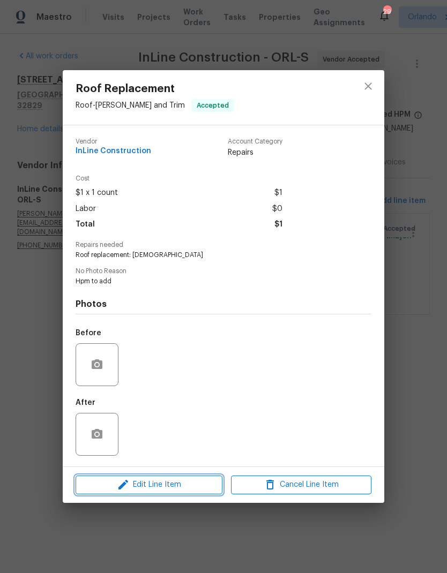
click at [202, 478] on button "Edit Line Item" at bounding box center [149, 485] width 147 height 19
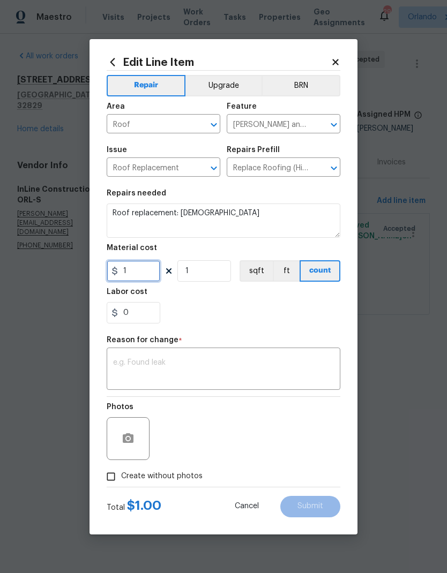
click at [152, 276] on input "1" at bounding box center [134, 270] width 54 height 21
type input "400"
click at [218, 269] on section "Repairs needed Roof replacement: 15+ years old Material cost 400 1 sqft ft coun…" at bounding box center [224, 256] width 234 height 147
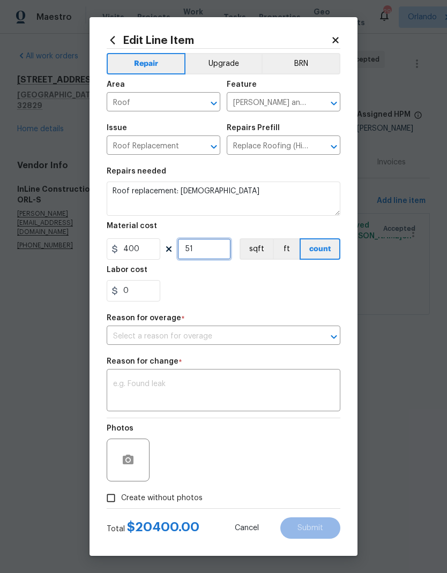
type input "51"
click at [279, 304] on section "Repairs needed Roof replacement: 15+ years old Material cost 400 51 sqft ft cou…" at bounding box center [224, 234] width 234 height 147
click at [292, 340] on input "text" at bounding box center [209, 336] width 204 height 17
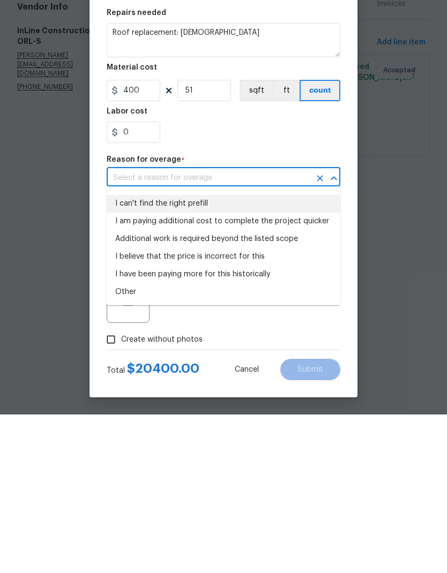
click at [201, 353] on li "I can't find the right prefill" at bounding box center [224, 362] width 234 height 18
type input "I can't find the right prefill"
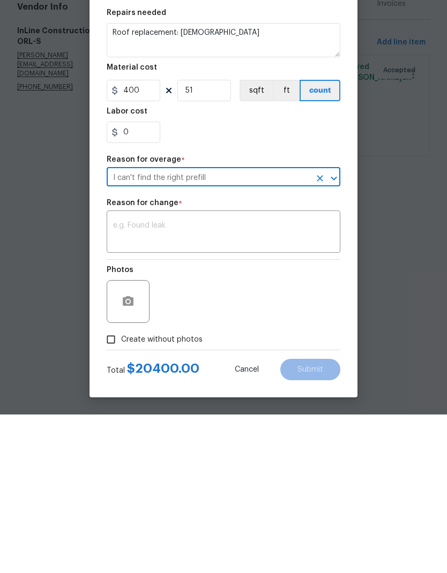
click at [242, 380] on textarea at bounding box center [223, 391] width 221 height 22
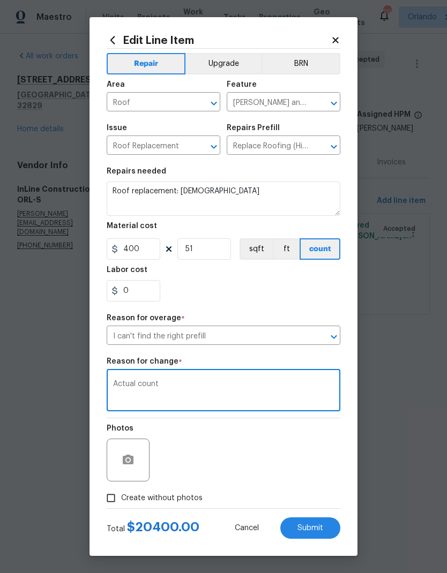
type textarea "Actual count"
click at [170, 501] on span "Create without photos" at bounding box center [161, 498] width 81 height 11
click at [121, 501] on input "Create without photos" at bounding box center [111, 498] width 20 height 20
checkbox input "true"
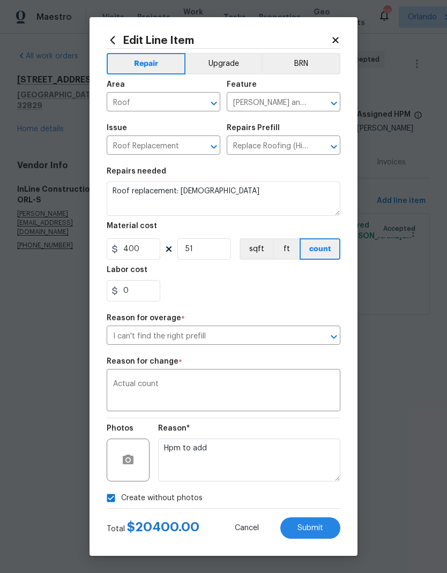
scroll to position [1, 0]
click at [326, 524] on button "Submit" at bounding box center [310, 527] width 60 height 21
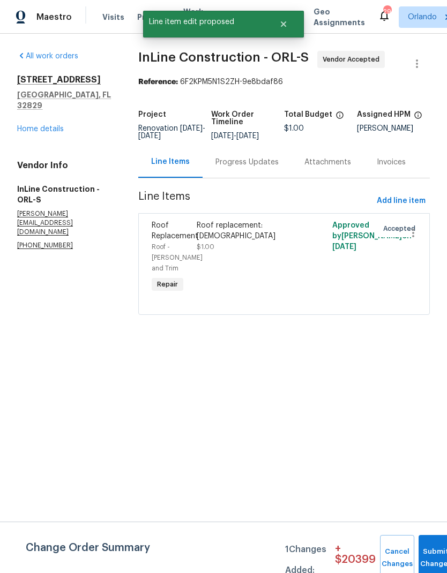
scroll to position [0, 0]
click at [431, 552] on button "Submit Changes" at bounding box center [435, 558] width 34 height 46
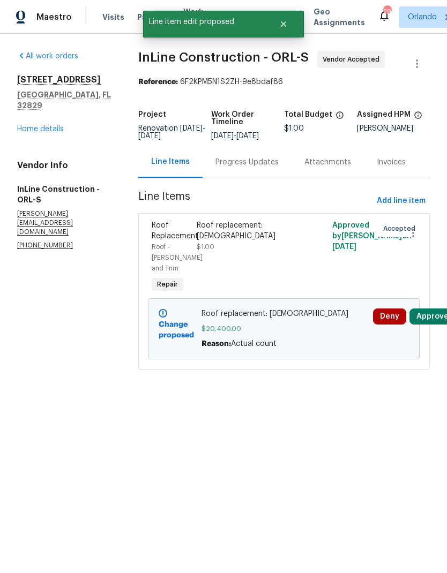
click at [437, 314] on button "Approve" at bounding box center [432, 317] width 46 height 16
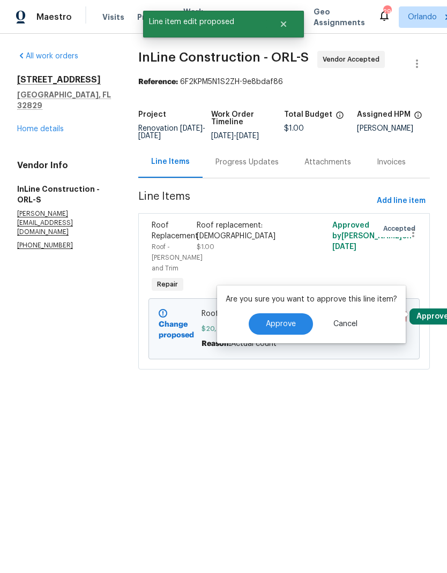
click at [298, 326] on button "Approve" at bounding box center [281, 323] width 64 height 21
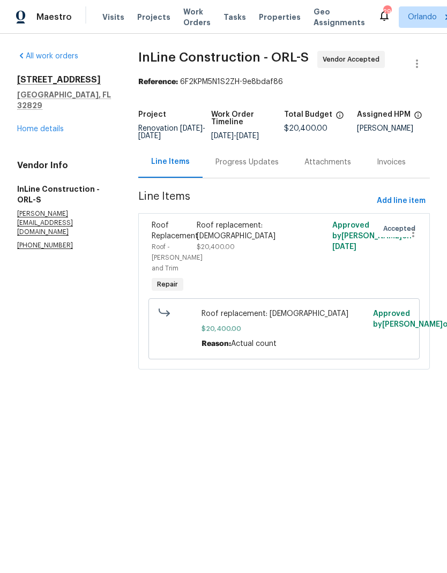
click at [63, 125] on link "Home details" at bounding box center [40, 128] width 47 height 7
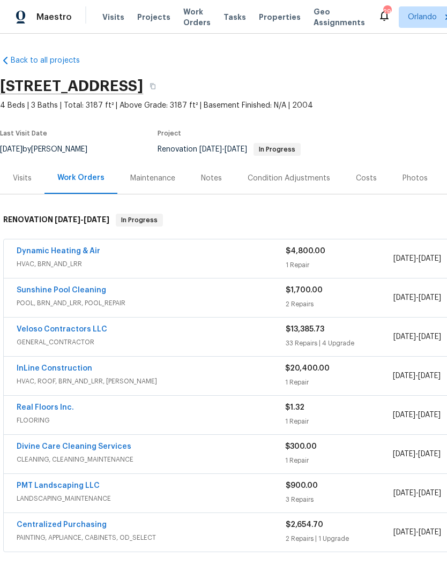
click at [362, 178] on div "Costs" at bounding box center [366, 178] width 21 height 11
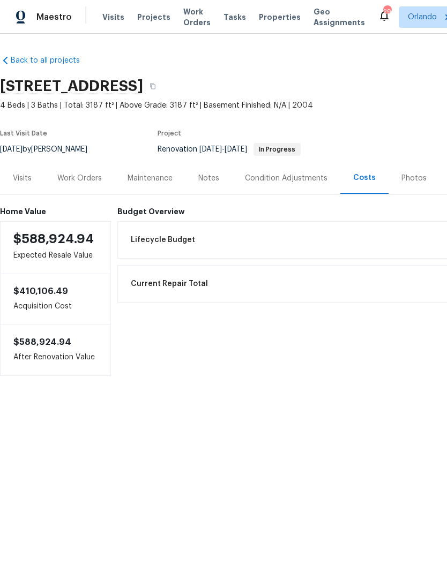
click at [86, 180] on div "Work Orders" at bounding box center [79, 178] width 44 height 11
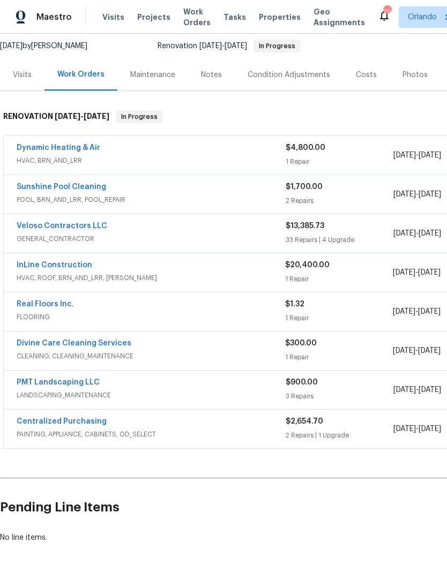
scroll to position [103, 0]
click at [73, 266] on link "InLine Construction" at bounding box center [55, 265] width 76 height 7
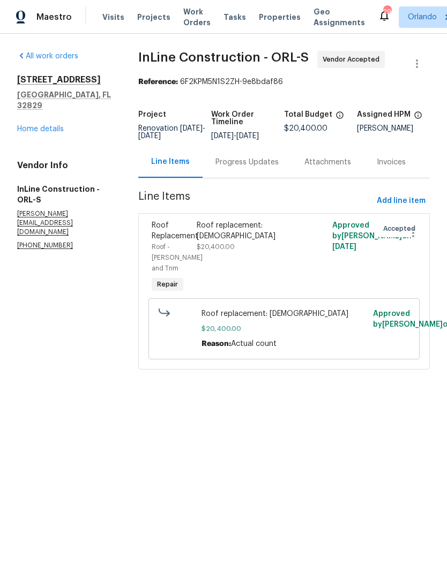
click at [269, 168] on div "Progress Updates" at bounding box center [246, 162] width 63 height 11
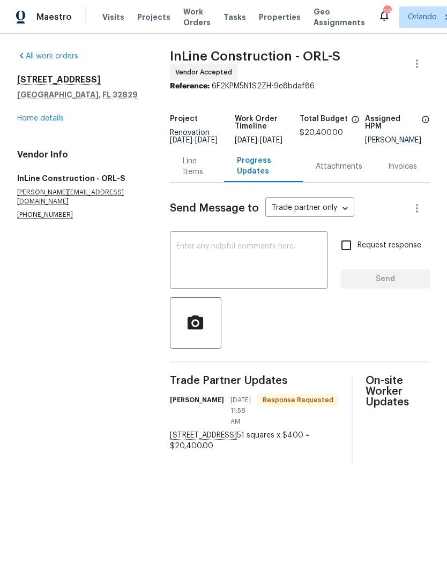
click at [256, 259] on textarea at bounding box center [248, 261] width 145 height 37
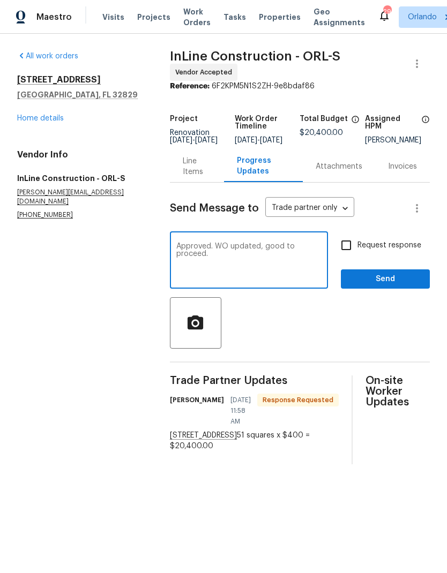
type textarea "Approved. WO updated, good to proceed."
click at [354, 330] on div at bounding box center [300, 322] width 260 height 51
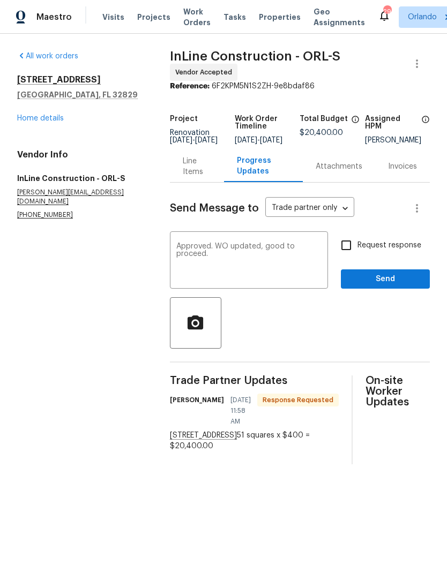
click at [344, 253] on input "Request response" at bounding box center [346, 245] width 22 height 22
checkbox input "true"
click at [399, 283] on span "Send" at bounding box center [385, 279] width 72 height 13
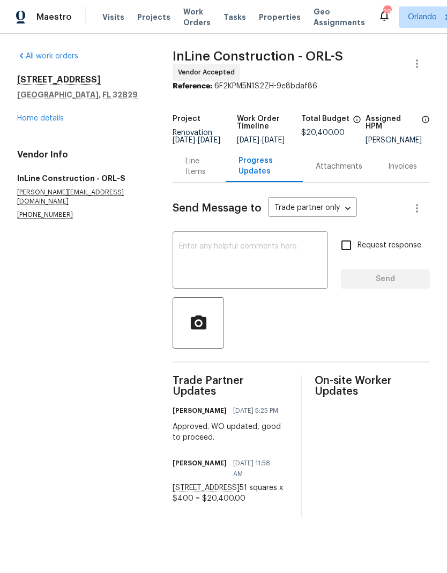
click at [185, 170] on div "Line Items" at bounding box center [198, 166] width 27 height 21
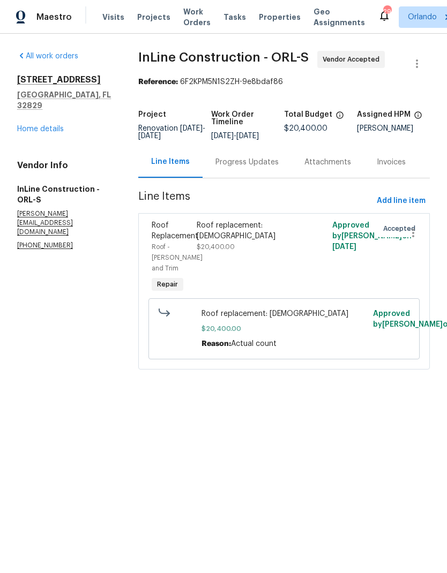
click at [279, 168] on div "Progress Updates" at bounding box center [246, 162] width 63 height 11
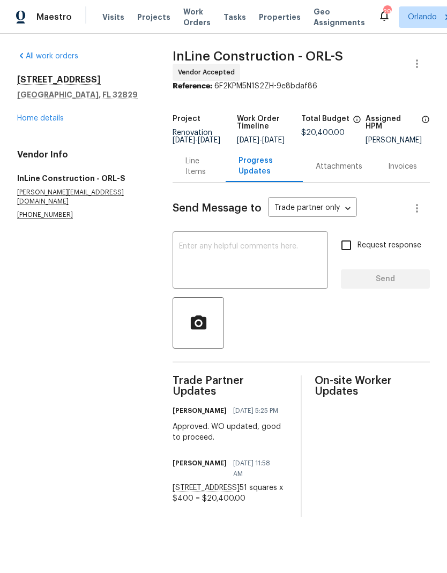
click at [185, 160] on div "Line Items" at bounding box center [198, 166] width 27 height 21
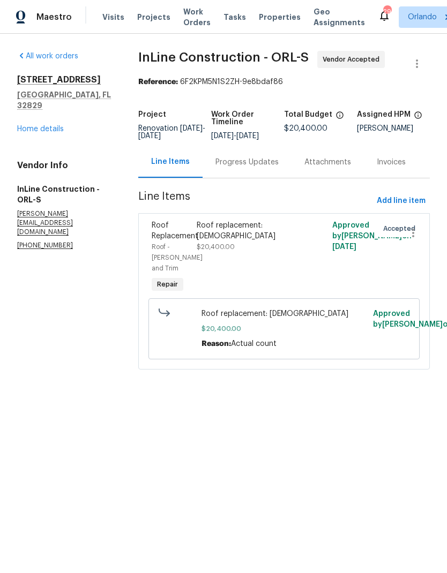
click at [51, 125] on link "Home details" at bounding box center [40, 128] width 47 height 7
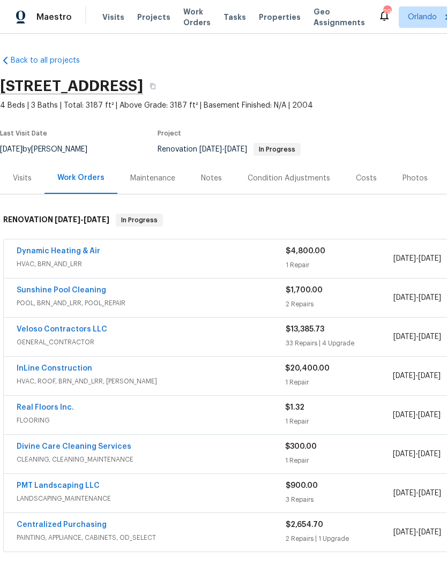
click at [88, 328] on link "Veloso Contractors LLC" at bounding box center [62, 329] width 91 height 7
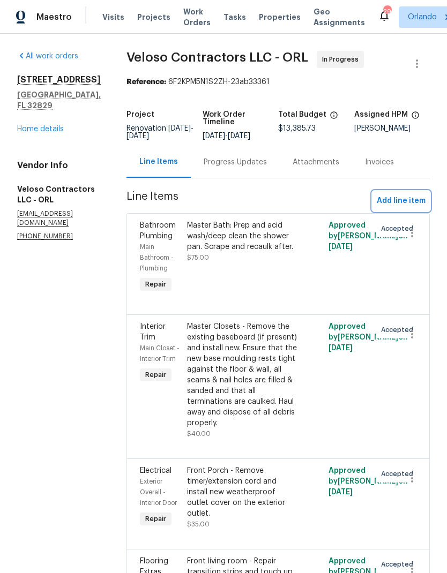
click at [408, 198] on span "Add line item" at bounding box center [401, 200] width 49 height 13
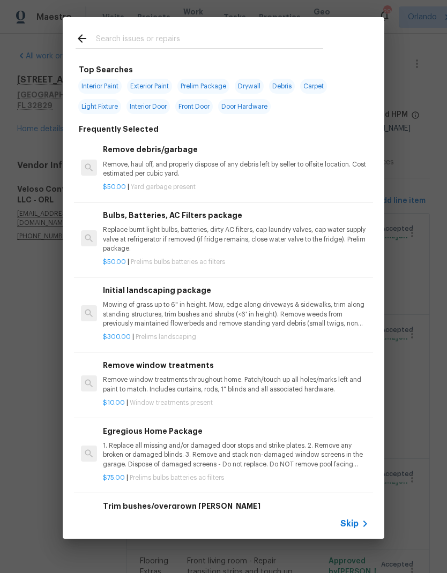
click at [161, 85] on span "Exterior Paint" at bounding box center [149, 86] width 45 height 15
type input "Exterior Paint"
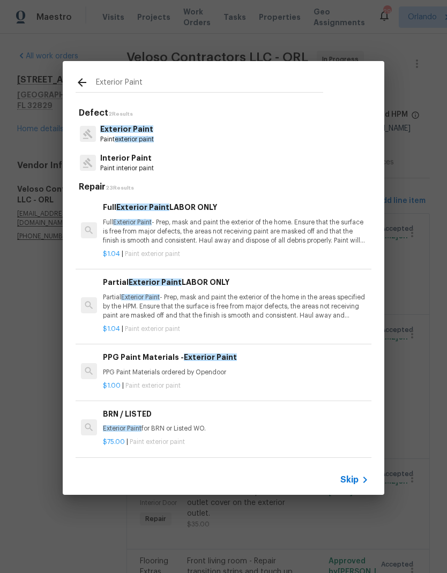
click at [252, 360] on h6 "PPG Paint Materials - Exterior Paint" at bounding box center [236, 357] width 266 height 12
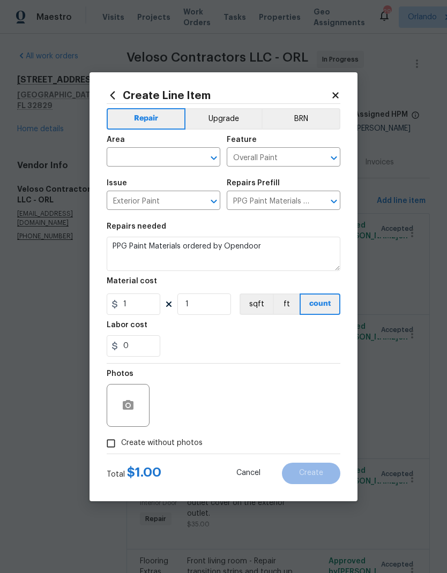
click at [182, 160] on input "text" at bounding box center [149, 158] width 84 height 17
click at [154, 198] on li "Exterior Overall" at bounding box center [164, 200] width 114 height 18
type input "Exterior Overall"
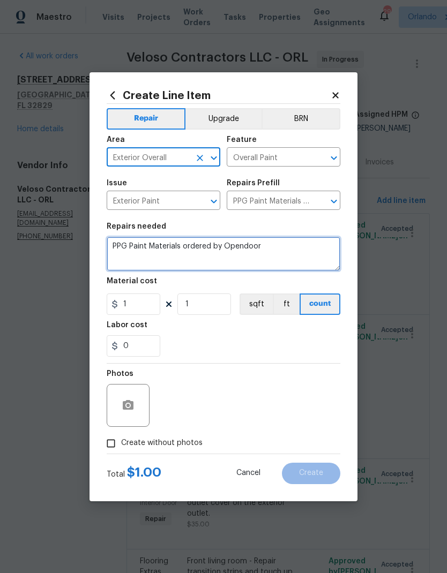
click at [124, 247] on textarea "PPG Paint Materials ordered by Opendoor" at bounding box center [224, 254] width 234 height 34
click at [133, 247] on textarea "PPG Paint Materials ordered by Opendoor" at bounding box center [224, 254] width 234 height 34
click at [132, 246] on textarea "PPG Paint Materials ordered by Opendoor" at bounding box center [224, 254] width 234 height 34
click at [133, 254] on textarea "PPG Paint Materials ordered by Opendoor" at bounding box center [224, 254] width 234 height 34
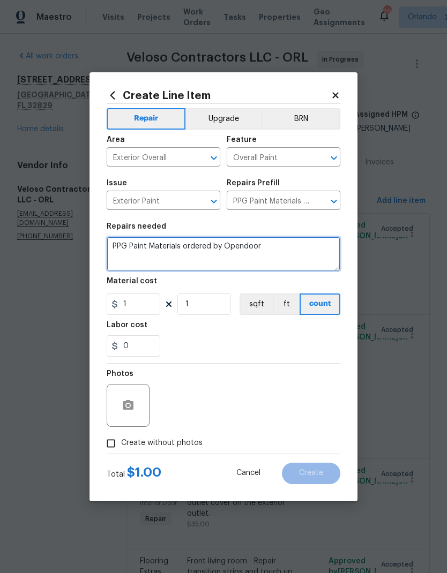
click at [133, 254] on textarea "PPG Paint Materials ordered by Opendoor" at bounding box center [224, 254] width 234 height 34
type textarea "Additional 3 gallons of exterior paint"
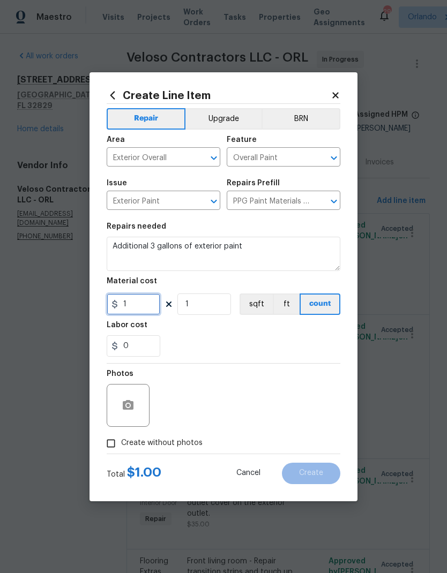
click at [149, 305] on input "1" at bounding box center [134, 304] width 54 height 21
type input "70"
click at [287, 332] on div "Labor cost" at bounding box center [224, 328] width 234 height 14
click at [183, 445] on span "Create without photos" at bounding box center [161, 443] width 81 height 11
click at [121, 445] on input "Create without photos" at bounding box center [111, 443] width 20 height 20
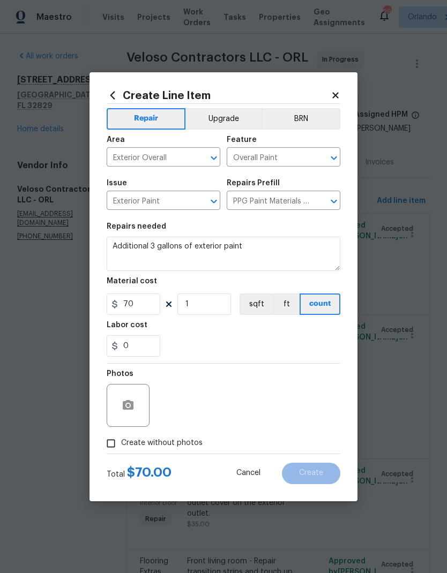
checkbox input "true"
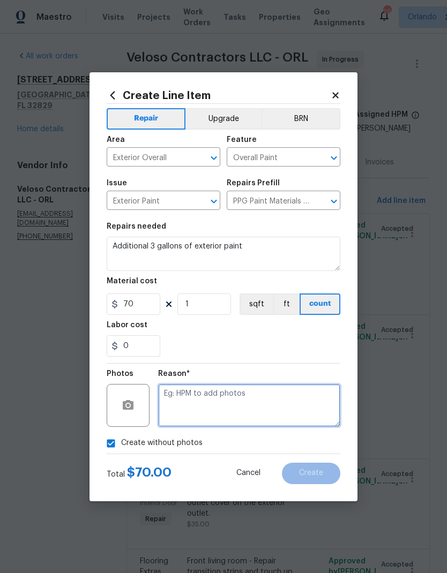
click at [238, 401] on textarea at bounding box center [249, 405] width 182 height 43
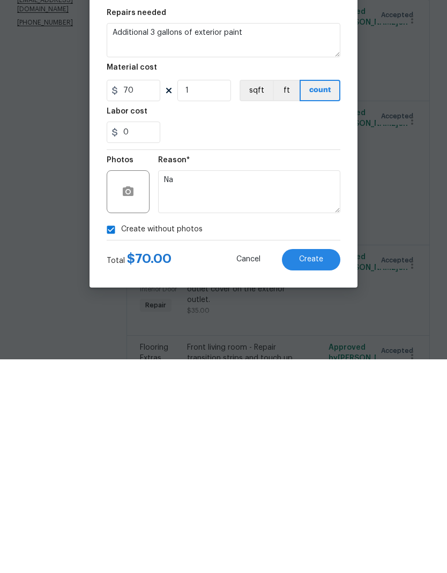
scroll to position [43, 0]
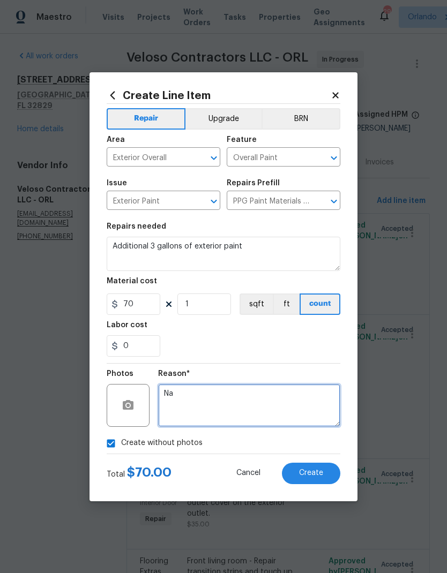
type textarea "Na"
click at [315, 472] on span "Create" at bounding box center [311, 473] width 24 height 8
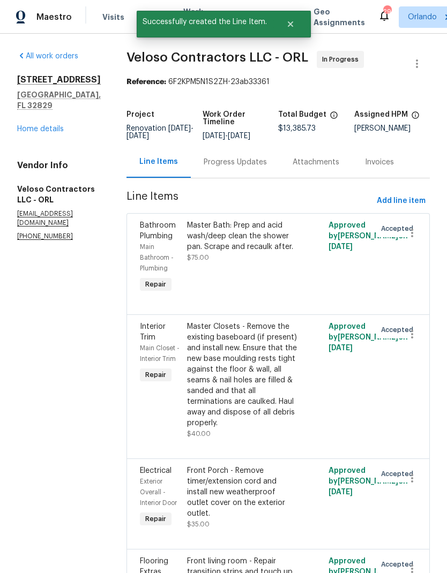
scroll to position [0, 0]
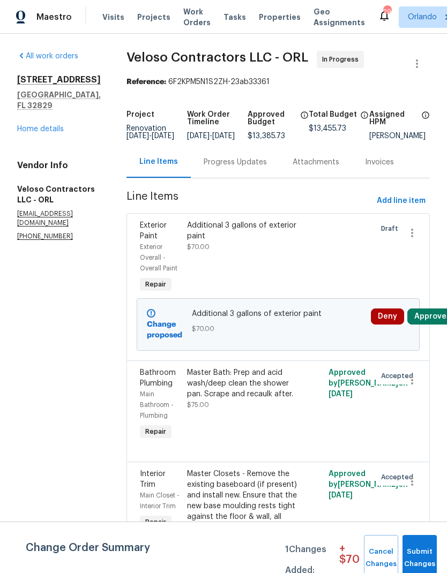
click at [442, 320] on button "Approve" at bounding box center [430, 317] width 46 height 16
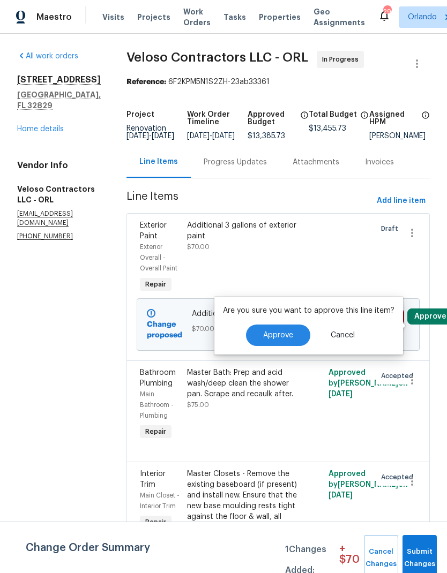
click at [280, 337] on span "Approve" at bounding box center [278, 336] width 30 height 8
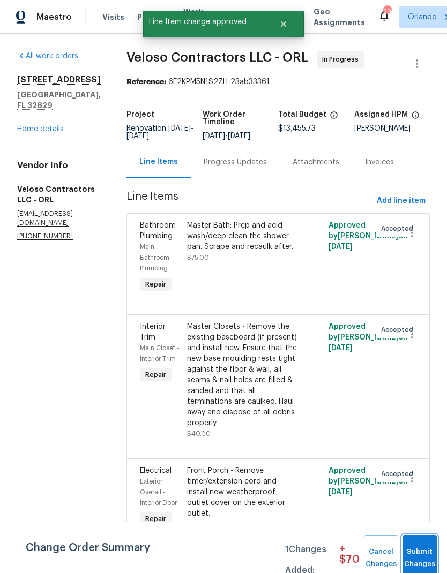
click at [422, 553] on span "Submit Changes" at bounding box center [420, 558] width 24 height 25
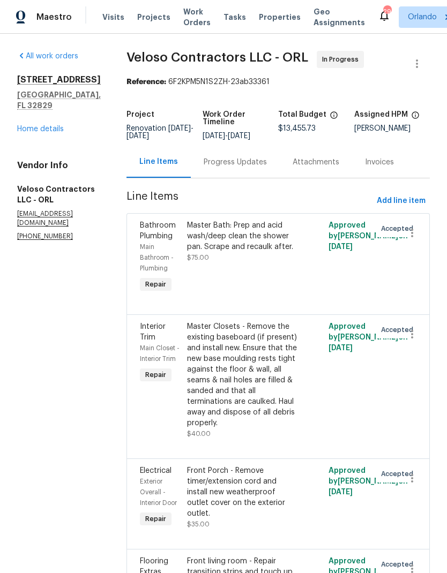
click at [51, 132] on link "Home details" at bounding box center [40, 128] width 47 height 7
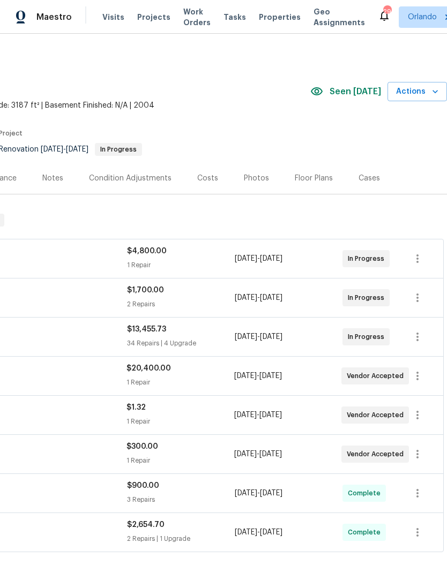
scroll to position [0, 159]
click at [213, 176] on div "Costs" at bounding box center [207, 178] width 47 height 32
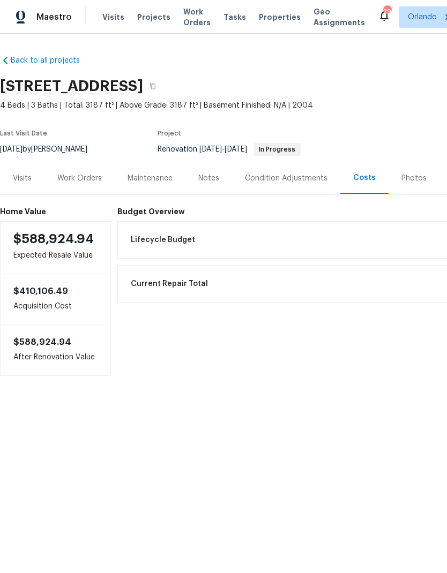
click at [94, 180] on div "Work Orders" at bounding box center [79, 178] width 44 height 11
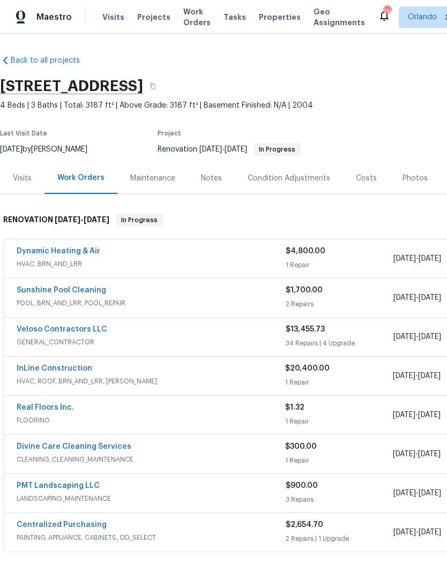
click at [300, 184] on div "Condition Adjustments" at bounding box center [289, 178] width 108 height 32
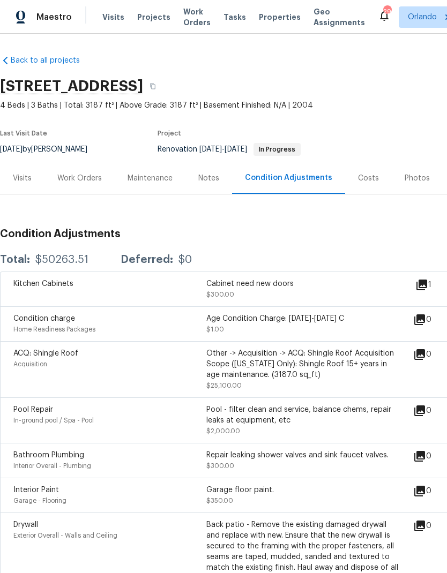
click at [87, 174] on div "Work Orders" at bounding box center [79, 178] width 44 height 11
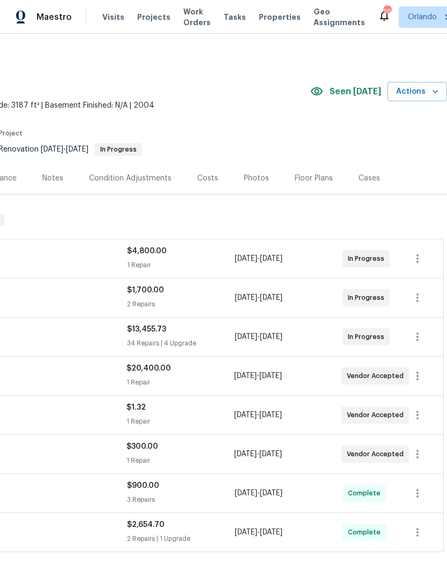
scroll to position [0, 159]
click at [215, 180] on div "Costs" at bounding box center [207, 178] width 47 height 32
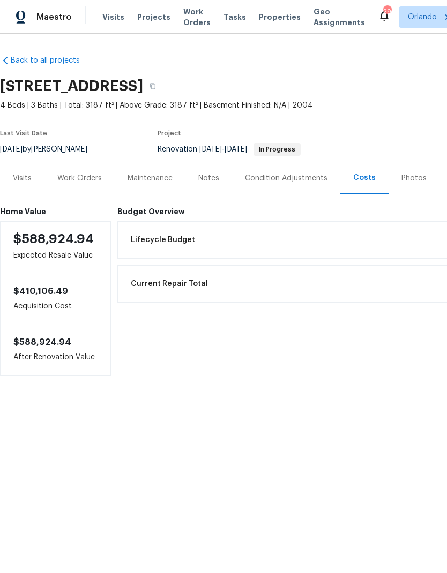
click at [94, 180] on div "Work Orders" at bounding box center [79, 178] width 44 height 11
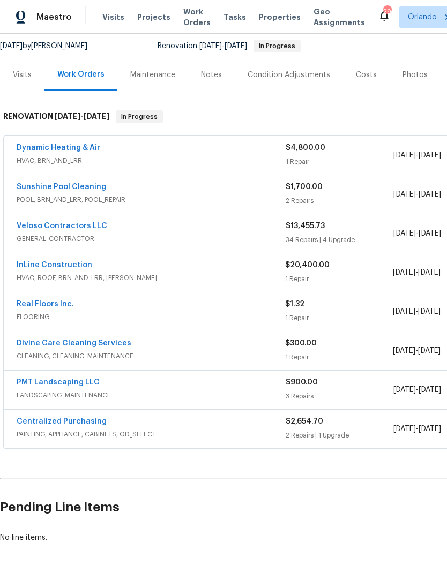
scroll to position [103, 0]
click at [53, 301] on link "Real Floors Inc." at bounding box center [45, 304] width 57 height 7
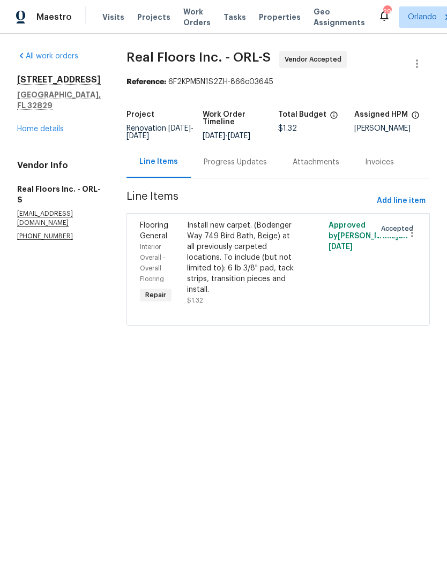
click at [256, 164] on div "Progress Updates" at bounding box center [235, 162] width 63 height 11
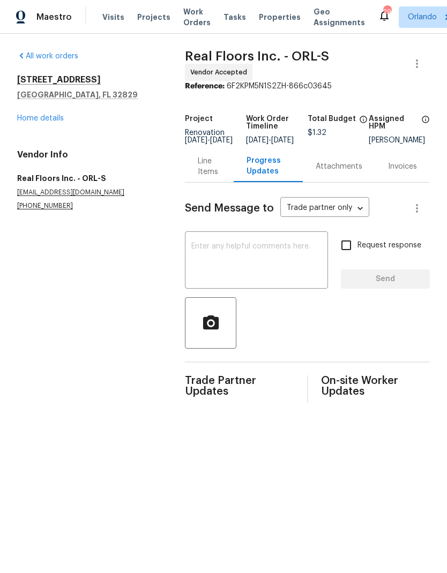
click at [257, 259] on textarea at bounding box center [256, 261] width 130 height 37
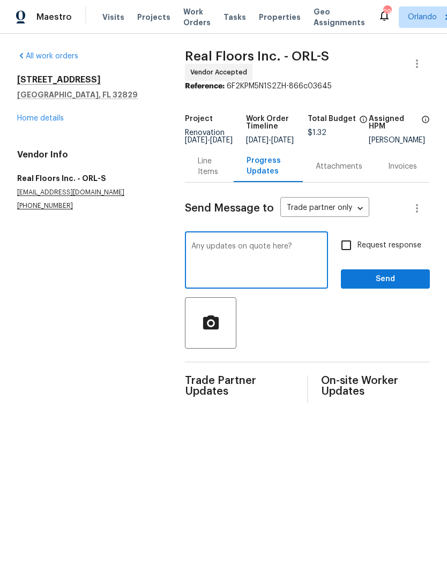
type textarea "Any updates on quote here?"
click at [349, 245] on input "Request response" at bounding box center [346, 245] width 22 height 22
checkbox input "true"
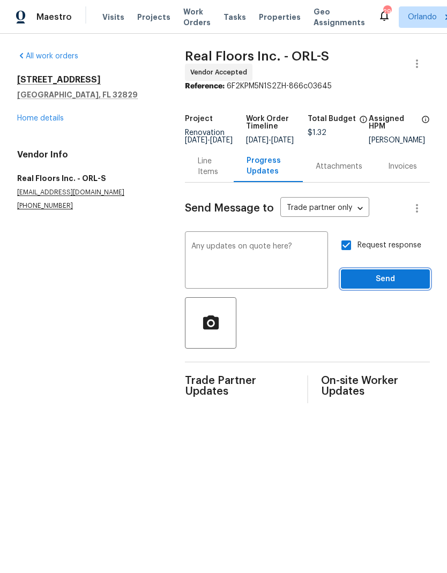
click at [394, 280] on span "Send" at bounding box center [385, 279] width 72 height 13
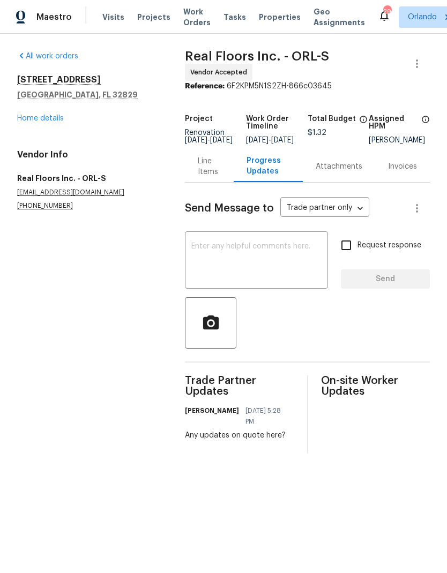
click at [213, 177] on div "Line Items" at bounding box center [209, 166] width 23 height 21
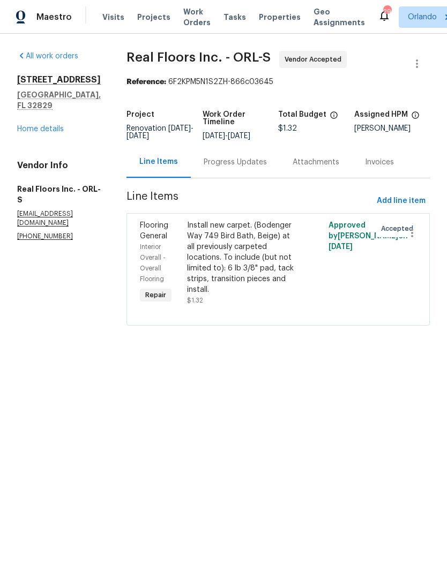
click at [254, 170] on div "Progress Updates" at bounding box center [235, 162] width 89 height 32
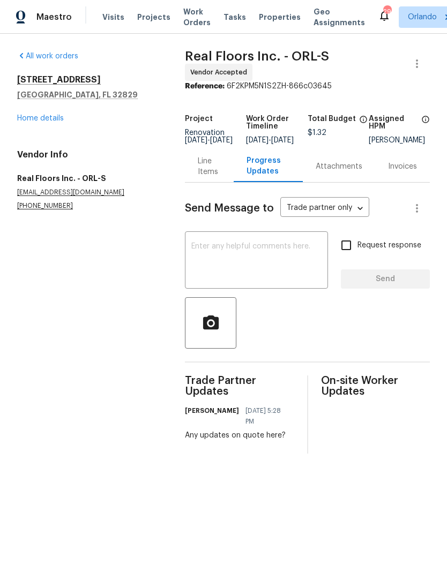
click at [207, 168] on div "Line Items" at bounding box center [209, 166] width 23 height 21
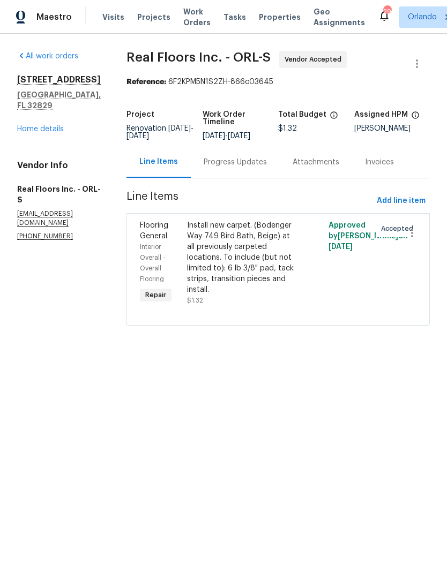
click at [52, 125] on link "Home details" at bounding box center [40, 128] width 47 height 7
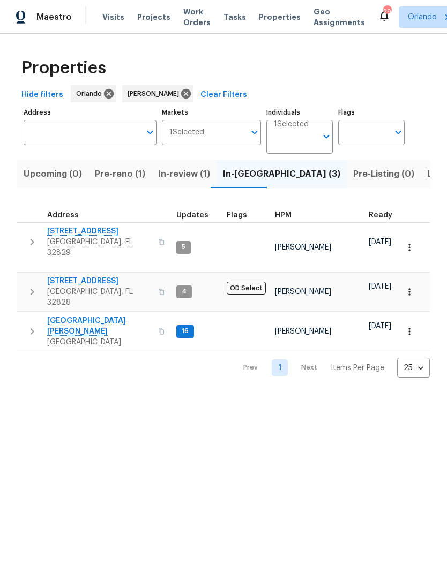
click at [128, 178] on span "Pre-reno (1)" at bounding box center [120, 174] width 50 height 15
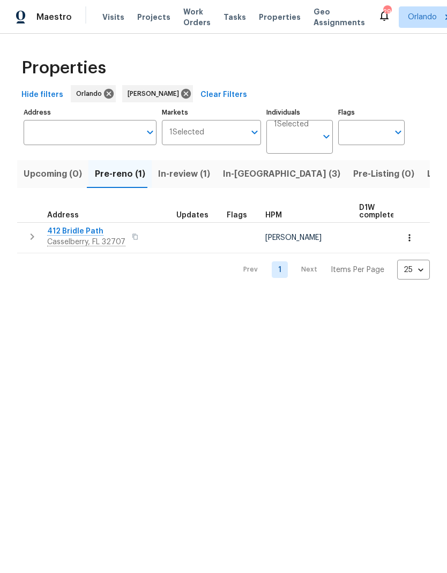
click at [82, 234] on span "412 Bridle Path" at bounding box center [86, 231] width 78 height 11
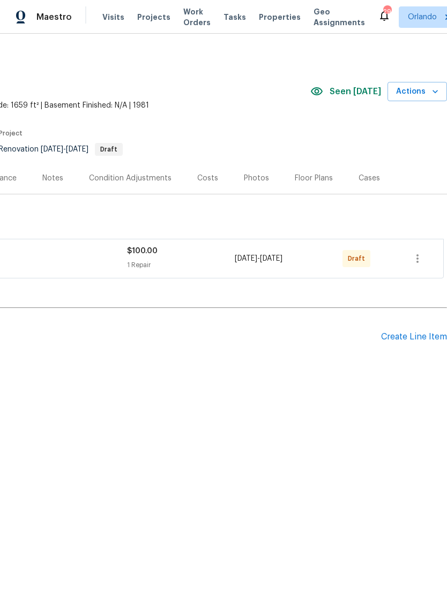
scroll to position [0, 159]
click at [417, 263] on icon "button" at bounding box center [417, 258] width 13 height 13
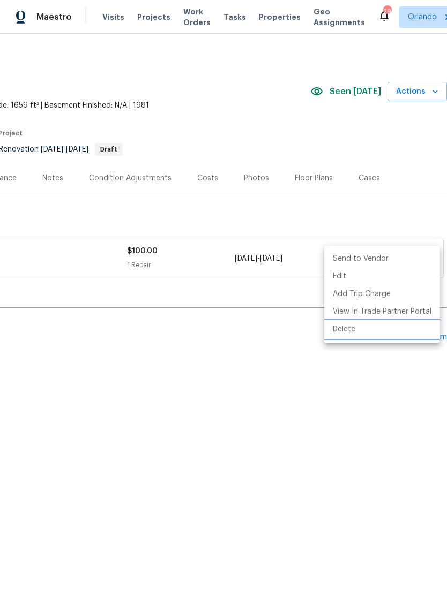
click at [348, 329] on li "Delete" at bounding box center [382, 330] width 116 height 18
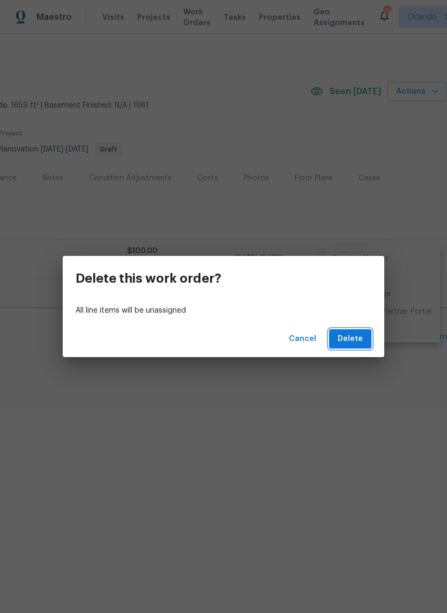
click at [357, 336] on span "Delete" at bounding box center [349, 339] width 25 height 13
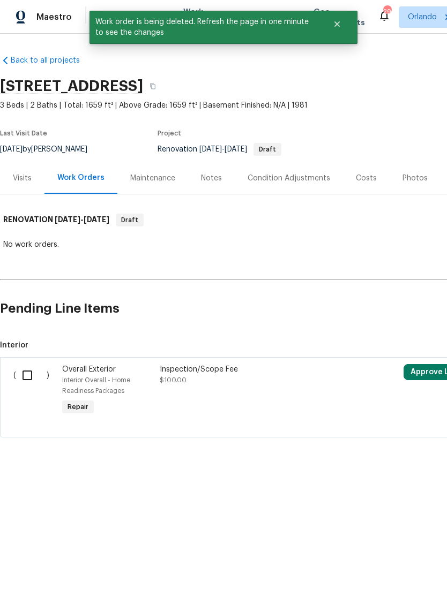
scroll to position [0, 0]
